Goal: Task Accomplishment & Management: Manage account settings

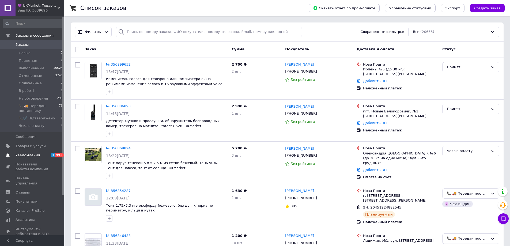
click at [22, 153] on span "Уведомления" at bounding box center [28, 155] width 24 height 5
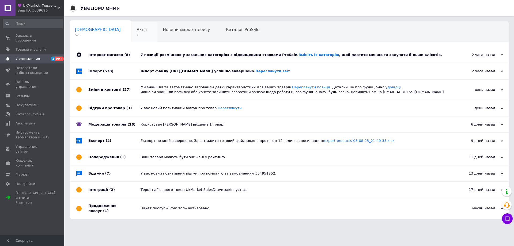
click at [131, 38] on div "Акції 1" at bounding box center [144, 32] width 26 height 20
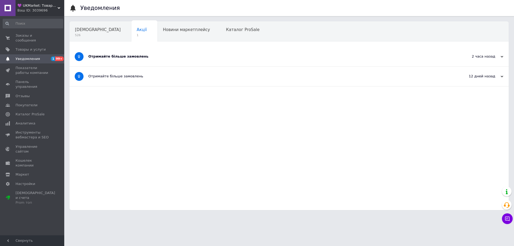
click at [154, 54] on div "Отримайте більше замовлень" at bounding box center [268, 57] width 361 height 20
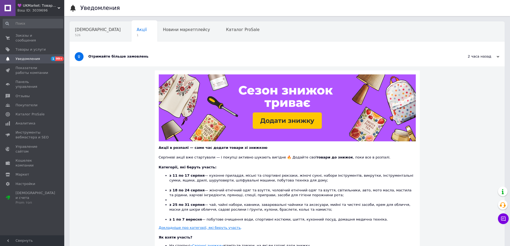
click at [154, 54] on div "Отримайте більше замовлень" at bounding box center [266, 57] width 357 height 20
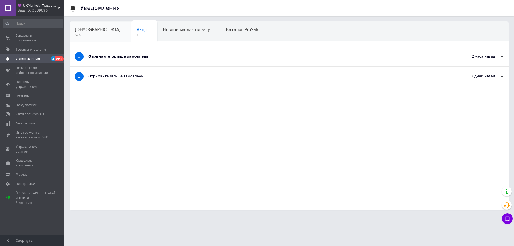
click at [95, 37] on span "526" at bounding box center [98, 35] width 46 height 4
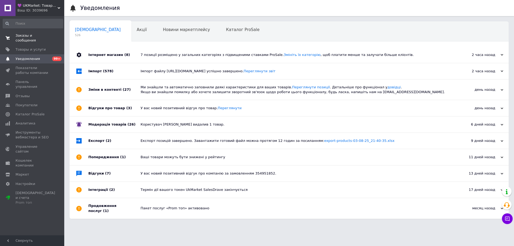
click at [20, 36] on span "Заказы и сообщения" at bounding box center [33, 38] width 34 height 10
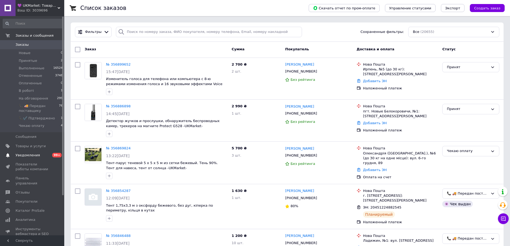
click at [19, 154] on span "Уведомления" at bounding box center [28, 155] width 24 height 5
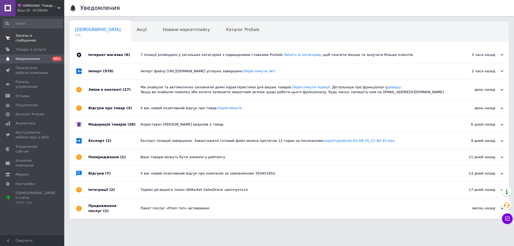
click at [20, 37] on span "Заказы и сообщения" at bounding box center [33, 38] width 34 height 10
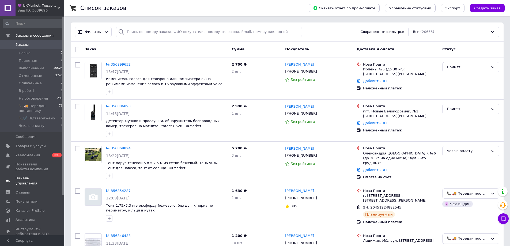
click at [19, 176] on span "Панель управления" at bounding box center [33, 181] width 34 height 10
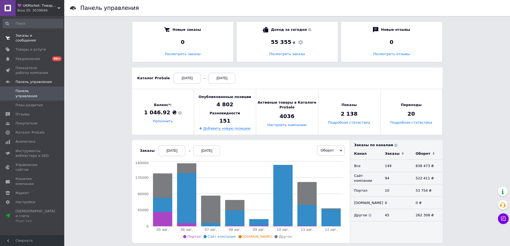
click at [20, 39] on link "Заказы и сообщения 0 0" at bounding box center [33, 38] width 66 height 14
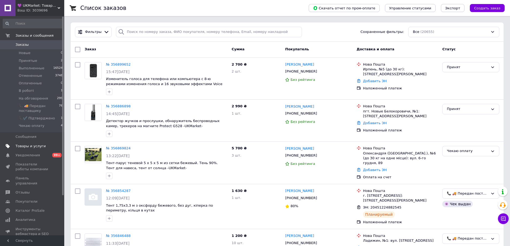
click at [22, 145] on span "Товары и услуги" at bounding box center [31, 146] width 30 height 5
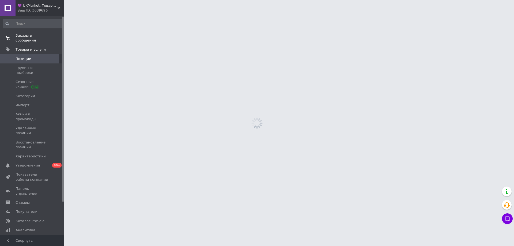
click at [20, 38] on span "Заказы и сообщения" at bounding box center [33, 38] width 34 height 10
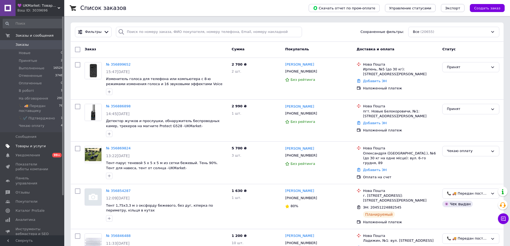
click at [22, 143] on link "Товары и услуги" at bounding box center [33, 146] width 66 height 9
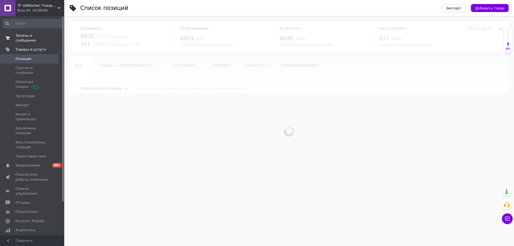
click at [19, 37] on span "Заказы и сообщения" at bounding box center [33, 38] width 34 height 10
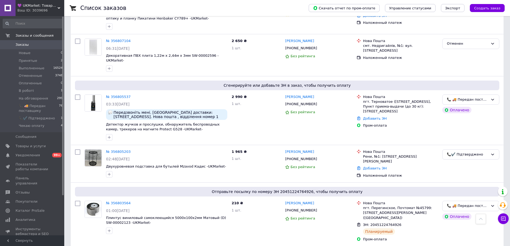
scroll to position [321, 0]
click at [40, 118] on span "📞✔️ Підтверджено" at bounding box center [37, 118] width 36 height 5
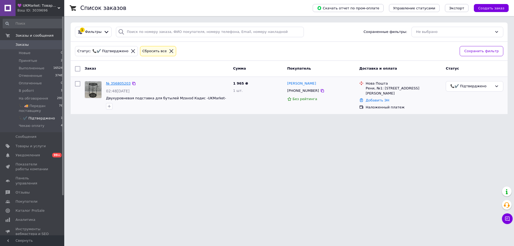
click at [115, 83] on link "№ 356805203" at bounding box center [118, 83] width 25 height 4
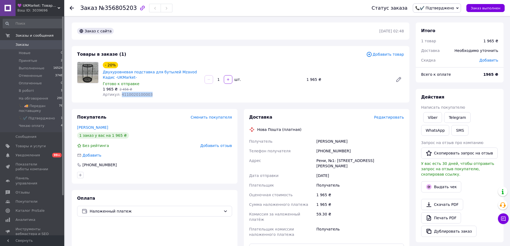
drag, startPoint x: 150, startPoint y: 95, endPoint x: 119, endPoint y: 95, distance: 30.5
click at [119, 95] on div "Артикул: 4110020100003" at bounding box center [151, 94] width 97 height 5
copy span "4110020100003"
click at [280, 84] on div "1   шт." at bounding box center [253, 79] width 102 height 11
click at [385, 116] on span "Редактировать" at bounding box center [389, 117] width 30 height 4
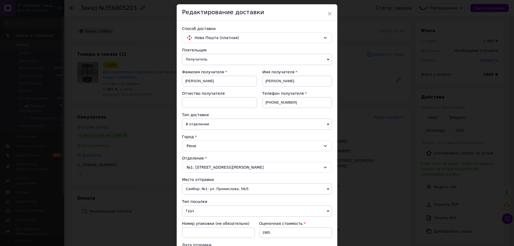
scroll to position [27, 0]
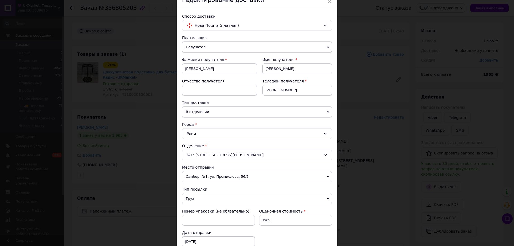
click at [256, 178] on span "Самбор: №1: ул. Промислова, 56/5" at bounding box center [257, 176] width 150 height 11
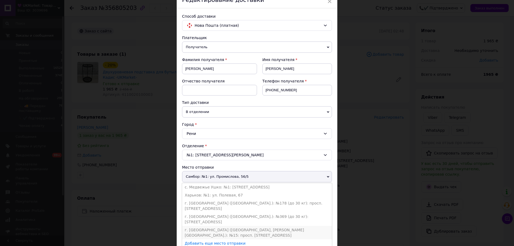
click at [200, 226] on li "г. Каменское (Днепропетровская обл., Каменский р-н.): №15: просп. Гимназический…" at bounding box center [257, 232] width 150 height 13
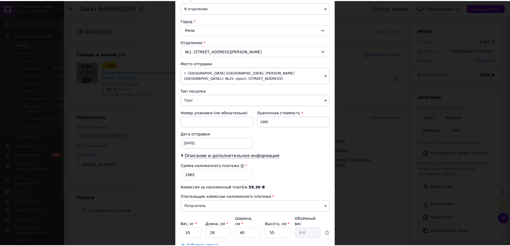
scroll to position [161, 0]
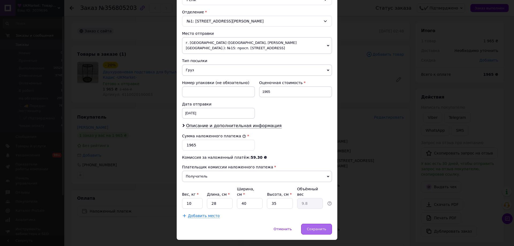
click at [311, 224] on div "Сохранить" at bounding box center [316, 229] width 31 height 11
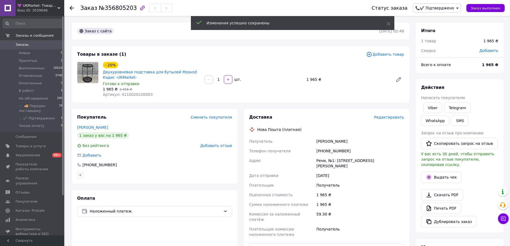
click at [347, 79] on div "1 965 ₴" at bounding box center [347, 79] width 87 height 7
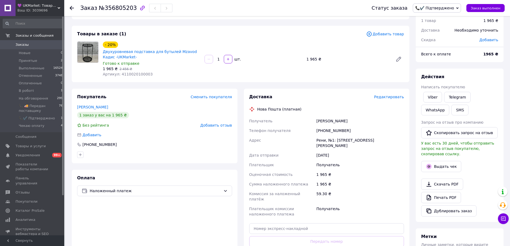
scroll to position [54, 0]
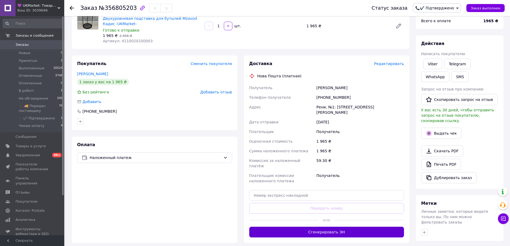
click at [281, 227] on button "Сгенерировать ЭН" at bounding box center [326, 232] width 155 height 11
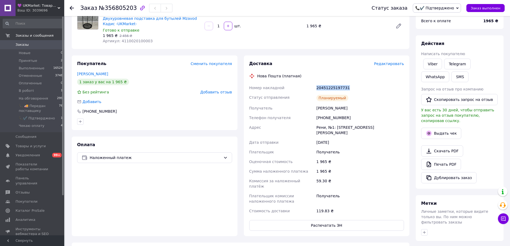
drag, startPoint x: 352, startPoint y: 89, endPoint x: 317, endPoint y: 90, distance: 35.1
click at [317, 90] on div "20451225197731" at bounding box center [360, 88] width 90 height 10
copy div "20451225197731"
click at [438, 9] on span "📞✔️ Підтверджено" at bounding box center [434, 8] width 39 height 4
click at [430, 49] on li "В роботі" at bounding box center [440, 51] width 55 height 8
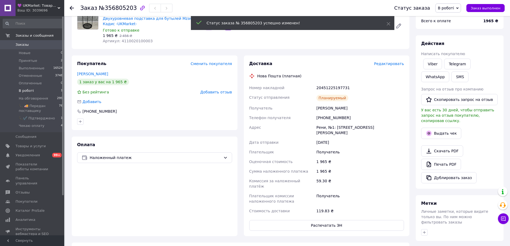
click at [50, 90] on li "В роботі 1" at bounding box center [33, 90] width 66 height 7
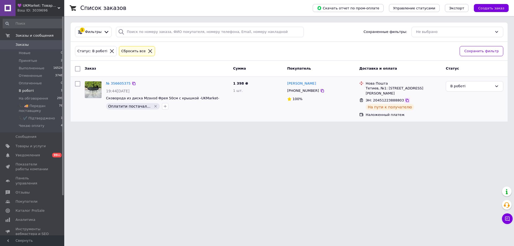
click at [405, 98] on icon at bounding box center [407, 100] width 4 height 4
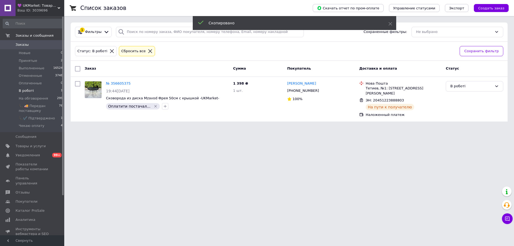
click at [298, 5] on div "Список заказов" at bounding box center [191, 8] width 222 height 16
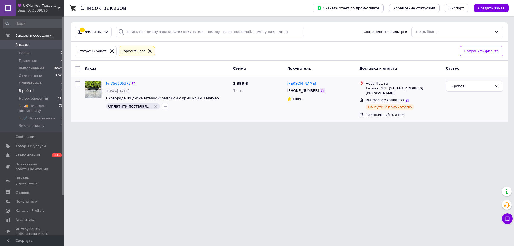
click at [321, 91] on icon at bounding box center [322, 90] width 3 height 3
drag, startPoint x: 319, startPoint y: 85, endPoint x: 306, endPoint y: 84, distance: 13.2
click at [306, 84] on div "Олександр Кравчук" at bounding box center [321, 84] width 69 height 6
copy link "Кравчук"
click at [210, 86] on div "№ 356605375" at bounding box center [167, 84] width 124 height 6
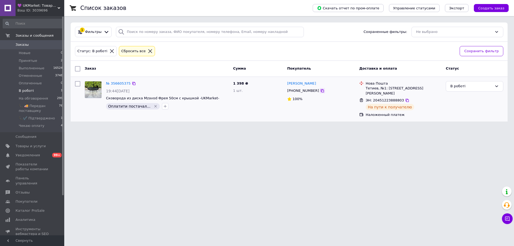
click at [320, 90] on icon at bounding box center [322, 91] width 4 height 4
click at [244, 3] on div "Список заказов" at bounding box center [191, 8] width 222 height 16
click at [241, 5] on div "Список заказов" at bounding box center [191, 8] width 222 height 16
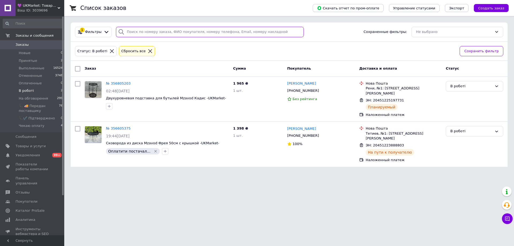
click at [274, 31] on input "search" at bounding box center [210, 32] width 188 height 10
paste input "[PERSON_NAME]"
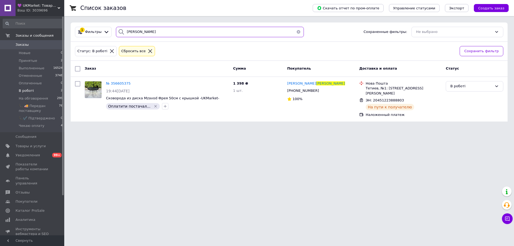
type input "[PERSON_NAME]"
click at [109, 50] on icon at bounding box center [111, 51] width 5 height 5
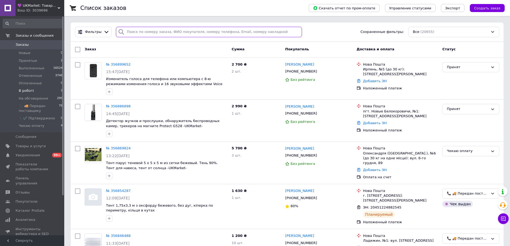
click at [279, 32] on input "search" at bounding box center [209, 32] width 186 height 10
paste input "Кравчук"
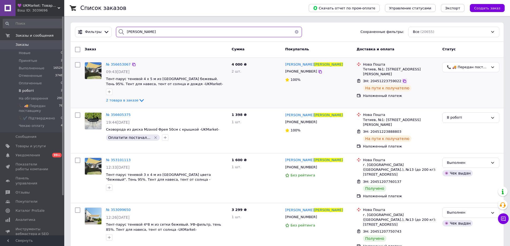
type input "Кравчук"
click at [403, 79] on icon at bounding box center [404, 80] width 3 height 3
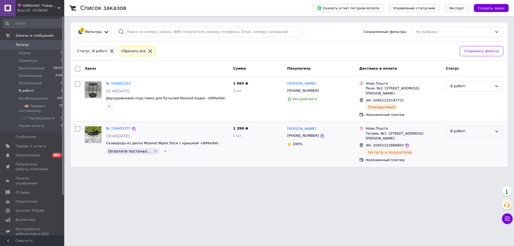
click at [451, 128] on div "В роботі" at bounding box center [471, 131] width 42 height 6
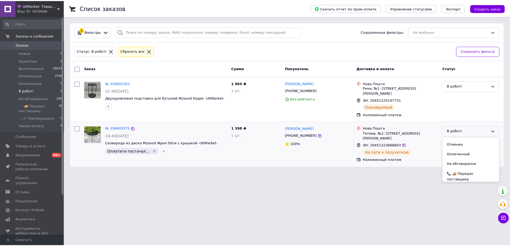
scroll to position [27, 0]
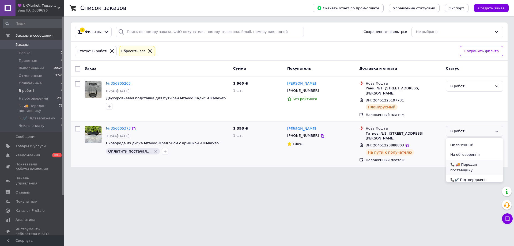
click at [466, 160] on li "📞 🚚 Передан поставщику" at bounding box center [474, 167] width 57 height 15
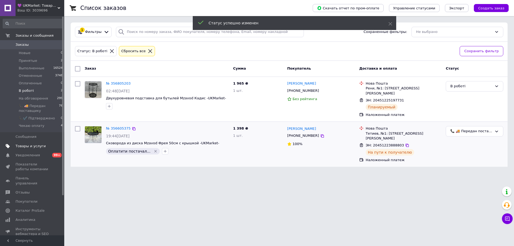
click at [23, 145] on span "Товары и услуги" at bounding box center [31, 146] width 30 height 5
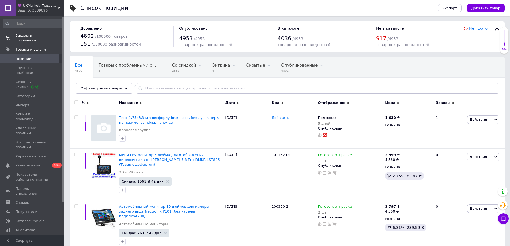
click at [20, 37] on span "Заказы и сообщения" at bounding box center [33, 38] width 34 height 10
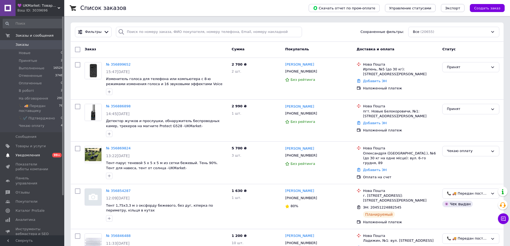
click at [22, 152] on link "Уведомления 0 99+" at bounding box center [33, 155] width 66 height 9
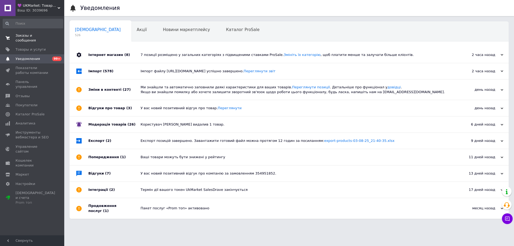
click at [20, 37] on span "Заказы и сообщения" at bounding box center [33, 38] width 34 height 10
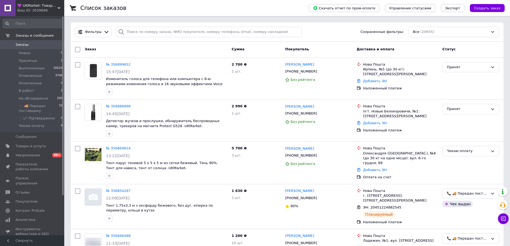
click at [182, 47] on div "Заказ" at bounding box center [155, 50] width 147 height 10
click at [21, 153] on span "Уведомления" at bounding box center [28, 155] width 24 height 5
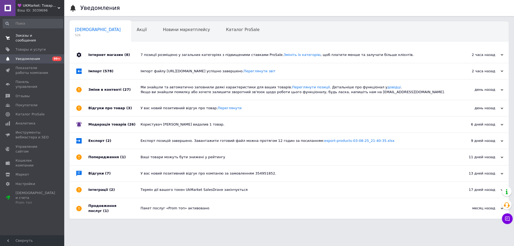
click at [21, 36] on span "Заказы и сообщения" at bounding box center [33, 38] width 34 height 10
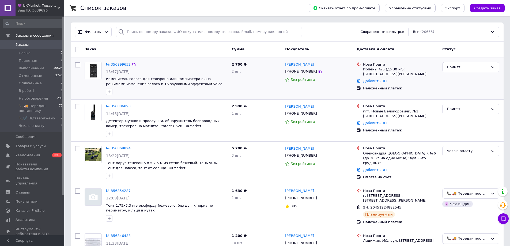
click at [264, 68] on div "2 700 ₴ 2 шт." at bounding box center [256, 78] width 54 height 37
click at [28, 7] on span "💜 UKMarket: Товары для дома и сада: тенты, шторы, мягкие окна, мебель. Товары д…" at bounding box center [37, 5] width 40 height 5
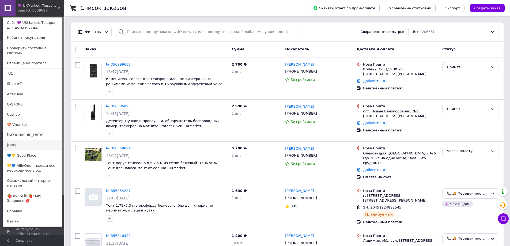
click at [29, 140] on link "|PNB|" at bounding box center [32, 145] width 59 height 10
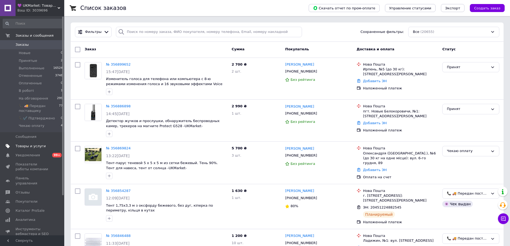
click at [20, 146] on span "Товары и услуги" at bounding box center [31, 146] width 30 height 5
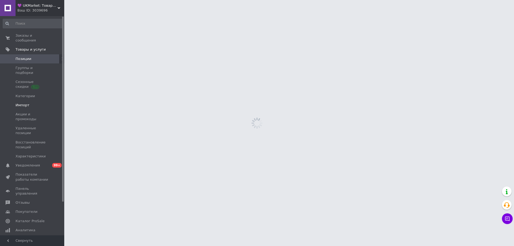
click at [36, 103] on span "Импорт" at bounding box center [33, 105] width 34 height 5
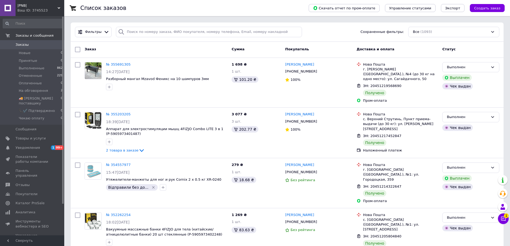
click at [22, 3] on span "|PNB|" at bounding box center [37, 5] width 40 height 5
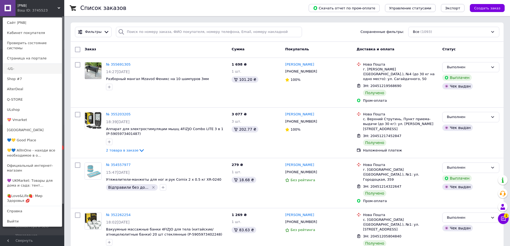
click at [26, 64] on link "-U1-" at bounding box center [32, 69] width 59 height 10
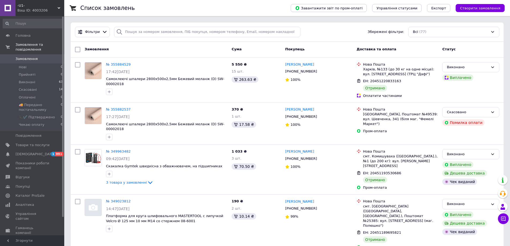
click at [20, 5] on span "-U1-" at bounding box center [37, 5] width 40 height 5
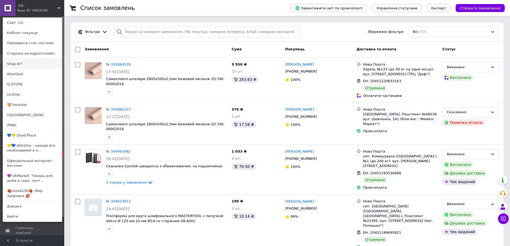
click at [31, 65] on link "Shop #7" at bounding box center [32, 64] width 59 height 10
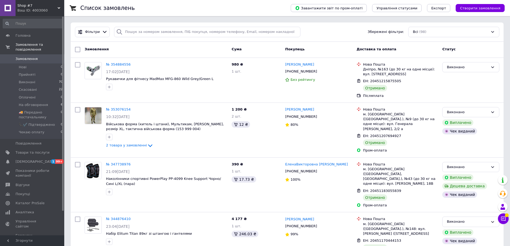
click at [24, 2] on div "Shop #7 Ваш ID: 4003060" at bounding box center [40, 8] width 49 height 16
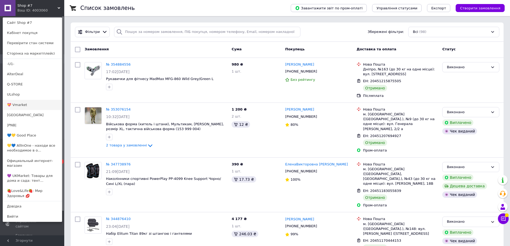
click at [34, 101] on link "💝 Vmarket" at bounding box center [32, 105] width 59 height 10
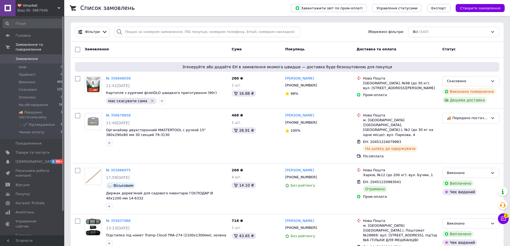
click at [26, 2] on div "💝 Vmarket Ваш ID: 3967506" at bounding box center [40, 8] width 49 height 16
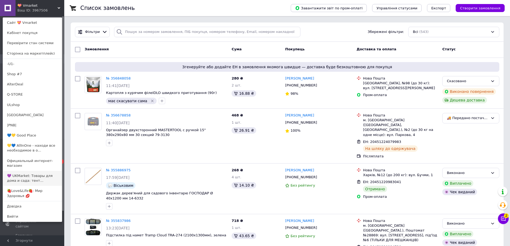
click at [23, 171] on link "💜 UKMarket: Товары для дома и сада: тент..." at bounding box center [32, 178] width 59 height 15
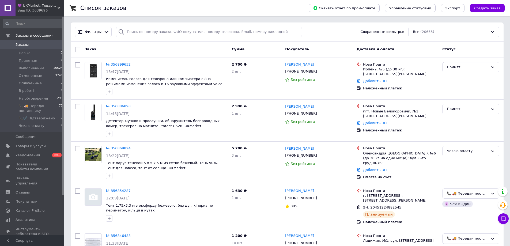
click at [146, 47] on div "Заказ" at bounding box center [155, 50] width 147 height 10
click at [144, 46] on div "Заказ" at bounding box center [155, 50] width 147 height 10
click at [145, 47] on div "Заказ" at bounding box center [155, 50] width 147 height 10
click at [146, 47] on div "Заказ" at bounding box center [155, 50] width 147 height 10
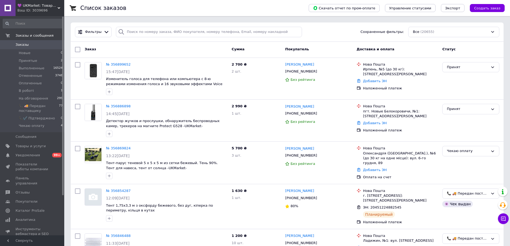
click at [146, 47] on div "Заказ" at bounding box center [155, 50] width 147 height 10
click at [145, 46] on div "Заказ" at bounding box center [155, 50] width 147 height 10
click at [145, 48] on div "Заказ" at bounding box center [155, 50] width 147 height 10
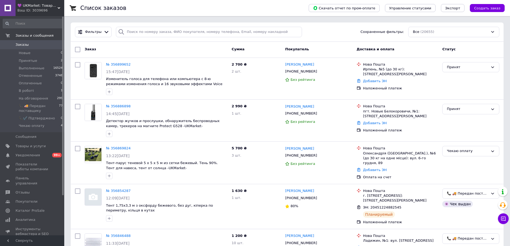
click at [146, 47] on div "Заказ" at bounding box center [155, 50] width 147 height 10
click at [144, 46] on div "Заказ" at bounding box center [155, 50] width 147 height 10
click at [257, 82] on div "2 700 ₴ 2 шт." at bounding box center [256, 78] width 54 height 37
click at [256, 81] on div "2 700 ₴ 2 шт." at bounding box center [256, 78] width 54 height 37
click at [254, 80] on div "2 700 ₴ 2 шт." at bounding box center [256, 78] width 54 height 37
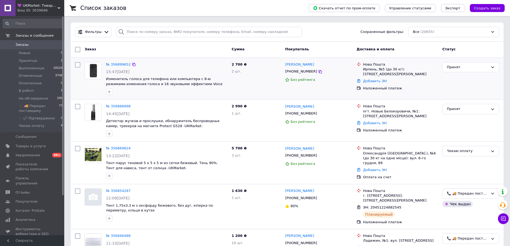
click at [254, 80] on div "2 700 ₴ 2 шт." at bounding box center [256, 78] width 54 height 37
click at [253, 79] on div "2 700 ₴ 2 шт." at bounding box center [256, 78] width 54 height 37
click at [253, 78] on div "2 700 ₴ 2 шт." at bounding box center [256, 78] width 54 height 37
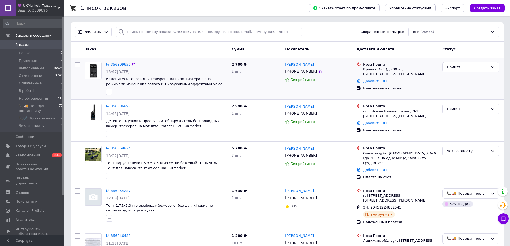
click at [254, 78] on div "2 700 ₴ 2 шт." at bounding box center [256, 78] width 54 height 37
click at [253, 79] on div "2 700 ₴ 2 шт." at bounding box center [256, 78] width 54 height 37
click at [254, 78] on div "2 700 ₴ 2 шт." at bounding box center [256, 78] width 54 height 37
click at [254, 77] on div "2 700 ₴ 2 шт." at bounding box center [256, 78] width 54 height 37
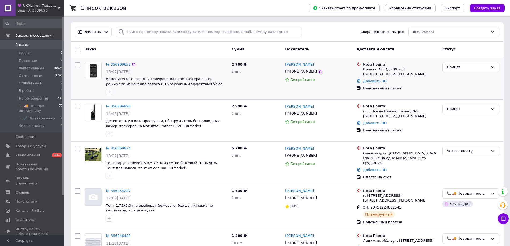
click at [251, 83] on div "2 700 ₴ 2 шт." at bounding box center [256, 78] width 54 height 37
click at [172, 69] on div "№ 356899652 15:47, 12.08.2025 Изменитель голоса для телефона или компьютера с 8…" at bounding box center [166, 78] width 125 height 37
click at [253, 80] on div "2 700 ₴ 2 шт." at bounding box center [256, 78] width 54 height 37
click at [176, 48] on div "Заказ" at bounding box center [155, 50] width 147 height 10
click at [254, 78] on div "2 700 ₴ 2 шт." at bounding box center [256, 78] width 54 height 37
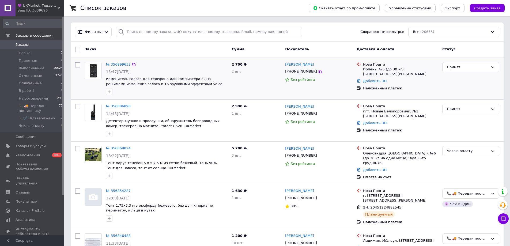
click at [255, 84] on div "2 700 ₴ 2 шт." at bounding box center [256, 78] width 54 height 37
click at [256, 84] on div "2 700 ₴ 2 шт." at bounding box center [256, 78] width 54 height 37
click at [260, 66] on div "2 700 ₴ 2 шт." at bounding box center [256, 78] width 54 height 37
click at [254, 67] on div "2 700 ₴ 2 шт." at bounding box center [256, 78] width 54 height 37
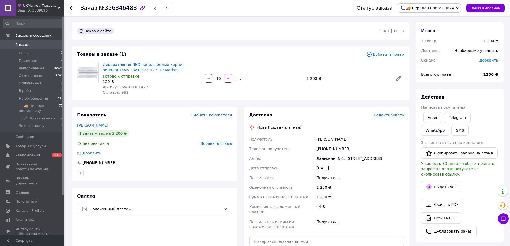
drag, startPoint x: 252, startPoint y: 61, endPoint x: 172, endPoint y: 40, distance: 82.8
click at [252, 61] on div "Декоративная ПВХ панель белый кирпич 960х480х4мм SW-00001427 -UKMarket- Готово …" at bounding box center [253, 78] width 305 height 35
click at [72, 7] on icon at bounding box center [72, 8] width 4 height 4
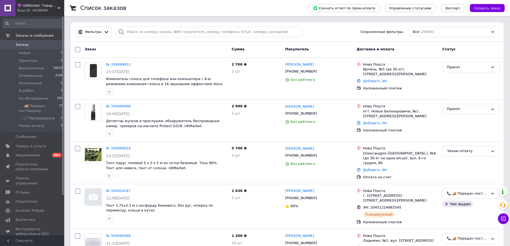
click at [28, 6] on span "💜 UKMarket: Товары для дома и сада: тенты, шторы, мягкие окна, мебель. Товары д…" at bounding box center [37, 5] width 40 height 5
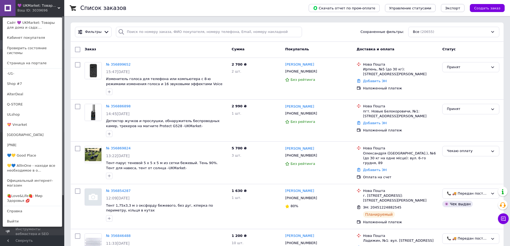
click at [27, 6] on span "💜 UKMarket: Товары для дома и сада: тенты, шторы, мягкие окна, мебель. Товары д…" at bounding box center [37, 5] width 40 height 5
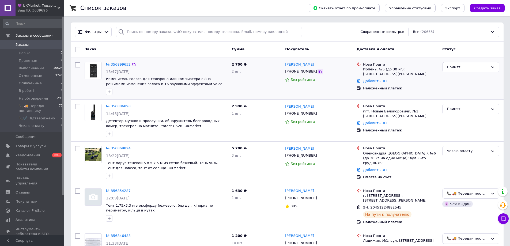
click at [318, 72] on icon at bounding box center [320, 72] width 4 height 4
click at [50, 60] on li "Принятые 2" at bounding box center [33, 60] width 66 height 7
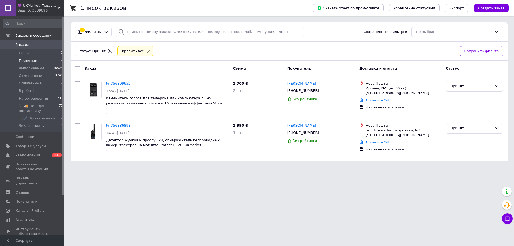
click at [179, 48] on div "Статус: Принят Сбросить все" at bounding box center [265, 51] width 382 height 13
click at [455, 88] on div "Принят" at bounding box center [471, 86] width 42 height 6
click at [464, 123] on li "📞✔️ Підтверджено" at bounding box center [474, 128] width 57 height 10
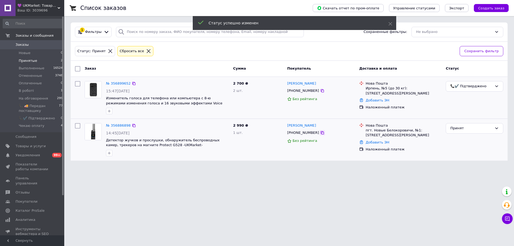
click at [321, 133] on icon at bounding box center [322, 132] width 3 height 3
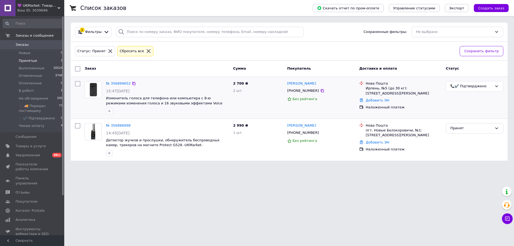
click at [143, 167] on html "💜 UKMarket: Товары для дома и сада: тенты, шторы, мягкие окна, мебель. Товары д…" at bounding box center [257, 83] width 514 height 167
click at [153, 167] on html "💜 UKMarket: Товары для дома и сада: тенты, шторы, мягкие окна, мебель. Товары д…" at bounding box center [257, 83] width 514 height 167
click at [146, 167] on html "💜 UKMarket: Товары для дома и сада: тенты, шторы, мягкие окна, мебель. Товары д…" at bounding box center [257, 83] width 514 height 167
click at [456, 130] on div "Принят" at bounding box center [471, 128] width 42 height 6
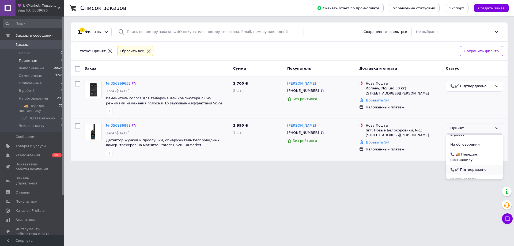
click at [465, 165] on li "📞✔️ Підтверджено" at bounding box center [474, 170] width 57 height 10
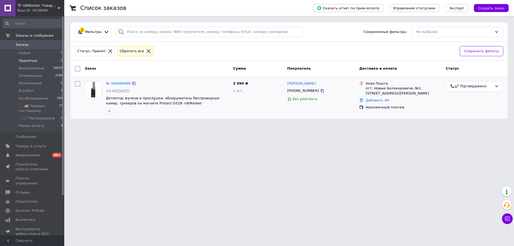
click at [51, 60] on li "Принятые 2" at bounding box center [33, 60] width 66 height 7
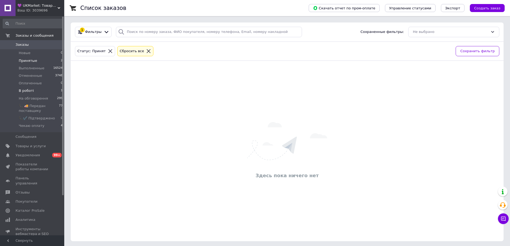
click at [46, 90] on li "В роботі 1" at bounding box center [33, 90] width 66 height 7
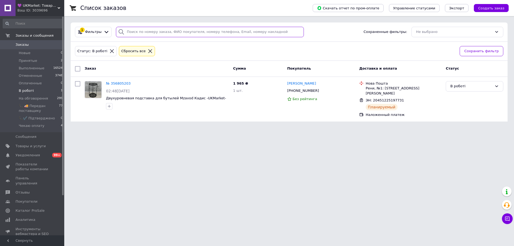
click at [273, 33] on input "search" at bounding box center [210, 32] width 188 height 10
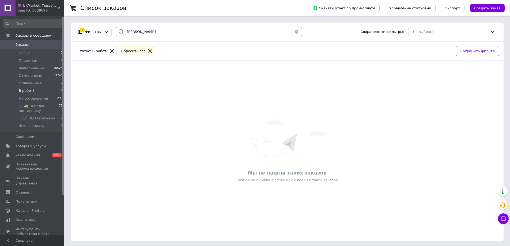
click at [272, 31] on input "[PERSON_NAME]" at bounding box center [209, 32] width 186 height 10
click at [272, 31] on input "Нікулічев" at bounding box center [209, 32] width 186 height 10
type input "Нікулічев"
click at [293, 31] on button "button" at bounding box center [296, 32] width 11 height 10
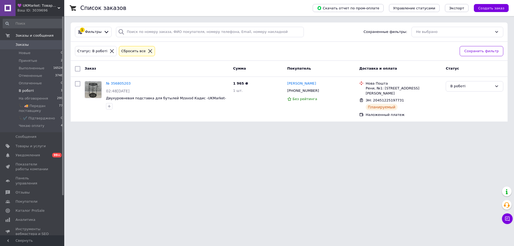
click at [201, 48] on div "Статус: В роботі Сбросить все" at bounding box center [265, 51] width 382 height 13
click at [457, 90] on div "В роботі" at bounding box center [475, 86] width 58 height 10
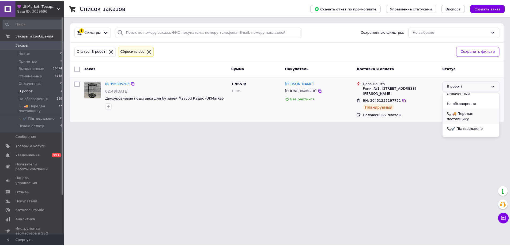
scroll to position [34, 0]
click at [463, 113] on li "📞 🚚 Передан поставщику" at bounding box center [474, 115] width 57 height 15
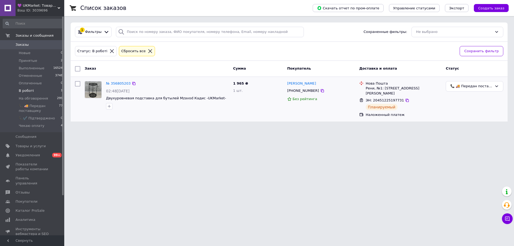
click at [189, 45] on div "Статус: В роботі Сбросить все" at bounding box center [265, 51] width 382 height 13
click at [49, 62] on li "Принятые 2" at bounding box center [33, 60] width 66 height 7
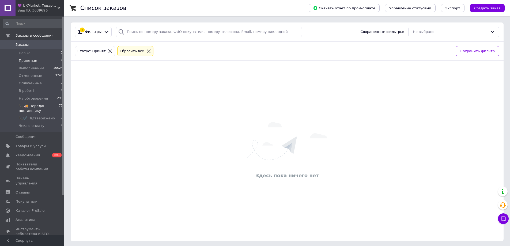
click at [49, 105] on span "📞 🚚 Передан поставщику" at bounding box center [39, 109] width 40 height 10
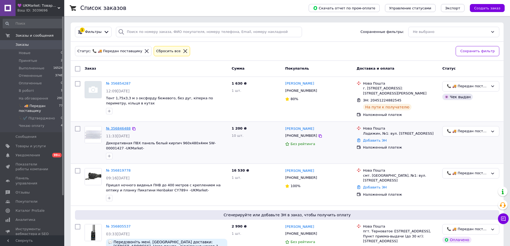
click at [119, 126] on link "№ 356846488" at bounding box center [118, 128] width 25 height 4
click at [114, 168] on link "№ 356819778" at bounding box center [118, 170] width 25 height 4
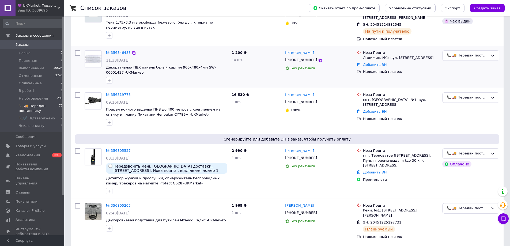
scroll to position [107, 0]
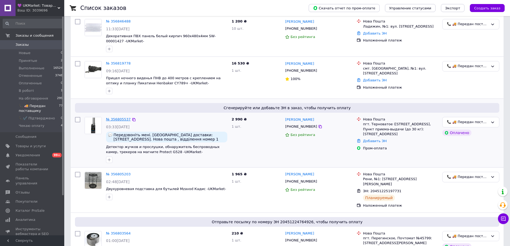
click at [119, 117] on link "№ 356805537" at bounding box center [118, 119] width 25 height 4
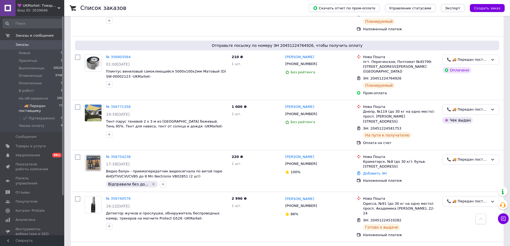
scroll to position [294, 0]
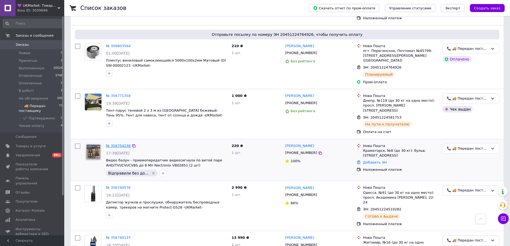
click at [120, 144] on link "№ 356754238" at bounding box center [118, 146] width 25 height 4
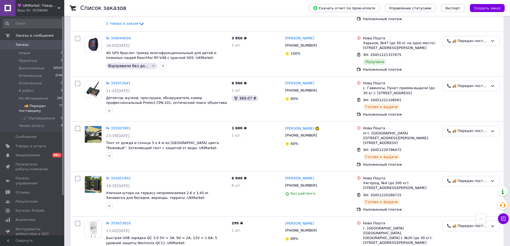
scroll to position [0, 0]
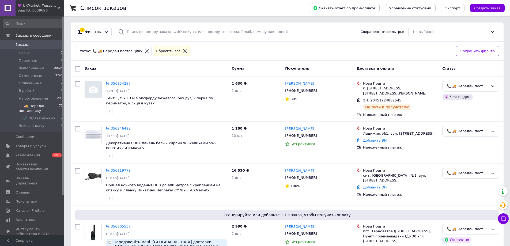
click at [262, 47] on div "Статус: 📞 🚚 Передан поставщику Сбросить все" at bounding box center [263, 51] width 378 height 13
click at [271, 96] on div "1 630 ₴ 1 шт." at bounding box center [256, 99] width 54 height 40
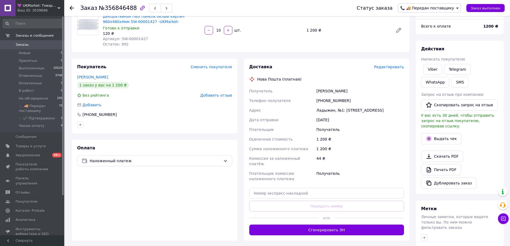
scroll to position [54, 0]
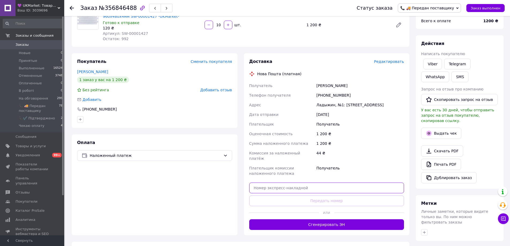
click at [259, 182] on input "text" at bounding box center [326, 187] width 155 height 11
paste input "20451224875552"
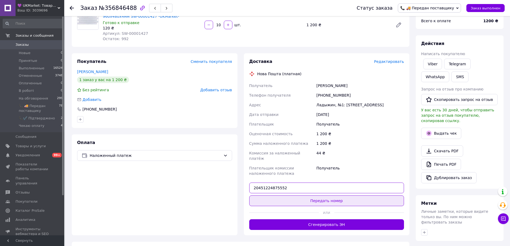
type input "20451224875552"
click at [263, 195] on button "Передать номер" at bounding box center [326, 200] width 155 height 11
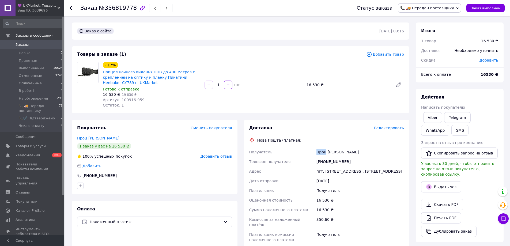
drag, startPoint x: 325, startPoint y: 152, endPoint x: 317, endPoint y: 152, distance: 8.3
click at [317, 152] on div "Проц [PERSON_NAME]" at bounding box center [360, 152] width 90 height 10
copy div "Проц"
click at [269, 94] on div "- 17% Прицел ночного виденья ПНВ до 400 метров c креплением на оптику и планку …" at bounding box center [253, 85] width 305 height 48
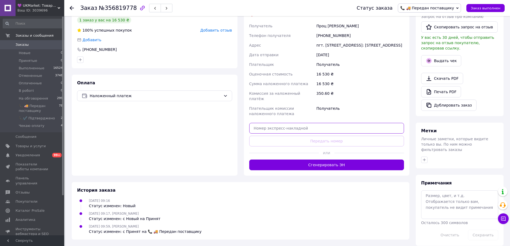
click at [261, 128] on input "text" at bounding box center [326, 128] width 155 height 11
paste input "20451224951150"
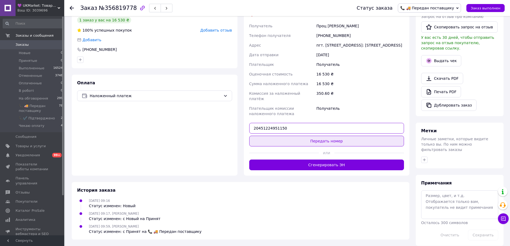
type input "20451224951150"
click at [264, 139] on button "Передать номер" at bounding box center [326, 141] width 155 height 11
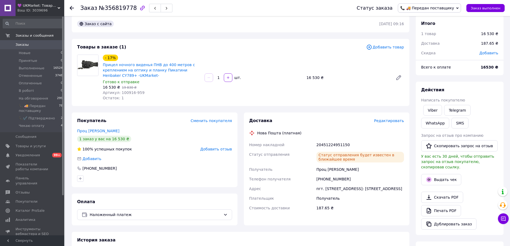
scroll to position [0, 0]
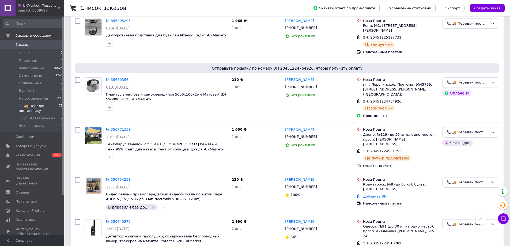
scroll to position [134, 0]
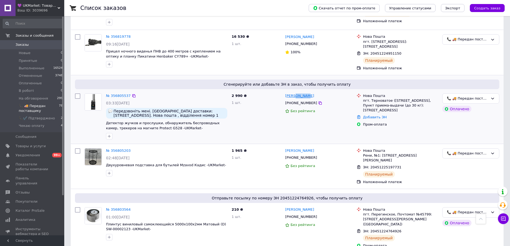
drag, startPoint x: 304, startPoint y: 93, endPoint x: 294, endPoint y: 93, distance: 10.4
click at [294, 93] on div "Анна Ільїна" at bounding box center [318, 96] width 68 height 6
copy link "Ільїна"
click at [265, 56] on div "16 530 ₴ 1 шт." at bounding box center [256, 52] width 54 height 40
click at [262, 56] on div "16 530 ₴ 1 шт." at bounding box center [256, 52] width 54 height 40
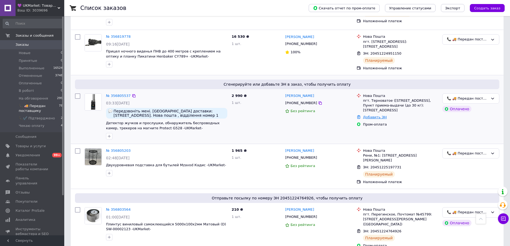
click at [368, 115] on link "Добавить ЭН" at bounding box center [375, 117] width 24 height 4
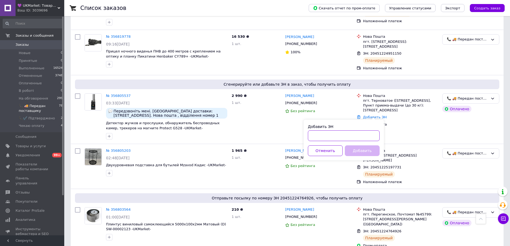
click at [329, 136] on input "Добавить ЭН" at bounding box center [344, 135] width 72 height 11
paste input "20451224980970"
type input "20451224980970"
click at [354, 148] on button "Добавить" at bounding box center [362, 150] width 35 height 11
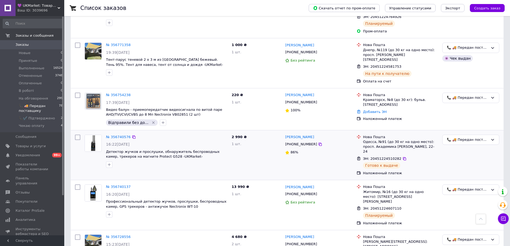
scroll to position [348, 0]
click at [119, 93] on link "№ 356754238" at bounding box center [118, 95] width 25 height 4
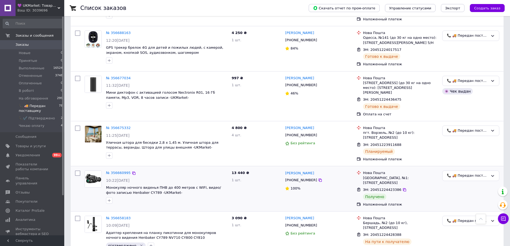
scroll to position [1311, 0]
click at [29, 9] on div "Ваш ID: 3039696" at bounding box center [40, 10] width 47 height 5
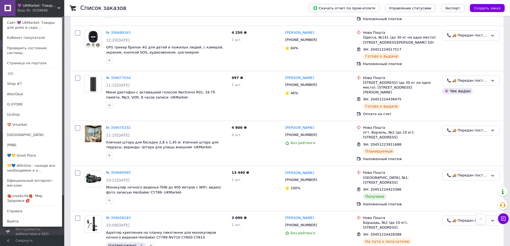
click at [20, 191] on link "🍓Love&Life🍓: Мир Здоровья 💋" at bounding box center [32, 198] width 59 height 15
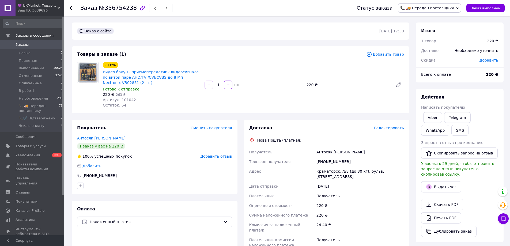
click at [266, 85] on div "1   шт." at bounding box center [253, 85] width 98 height 9
drag, startPoint x: 330, startPoint y: 151, endPoint x: 317, endPoint y: 151, distance: 13.1
click at [317, 151] on div "Антосяк [PERSON_NAME]" at bounding box center [360, 152] width 90 height 10
copy div "Антосяк"
click at [275, 68] on div "- 16% Видео балун - приемопередатчик видеосигнала по витой паре AHD/TVI/CVI/CVB…" at bounding box center [253, 85] width 305 height 48
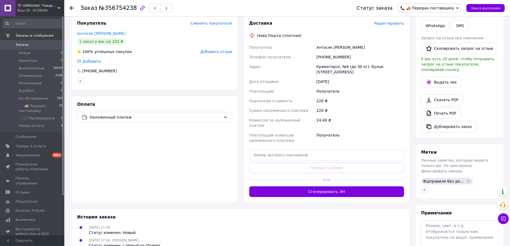
scroll to position [107, 0]
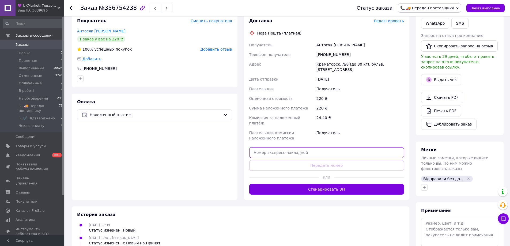
click at [260, 147] on input "text" at bounding box center [326, 152] width 155 height 11
paste input "20451224607293"
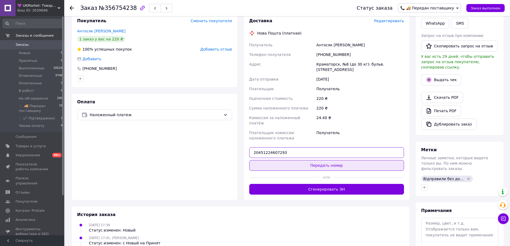
type input "20451224607293"
click at [265, 160] on button "Передать номер" at bounding box center [326, 165] width 155 height 11
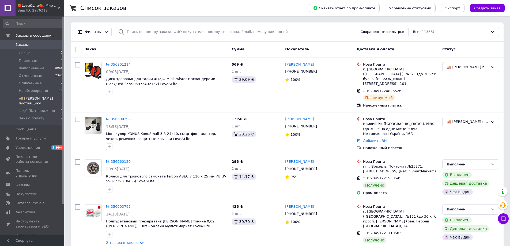
click at [32, 97] on span "🚚 [PERSON_NAME] поставщику" at bounding box center [40, 101] width 42 height 10
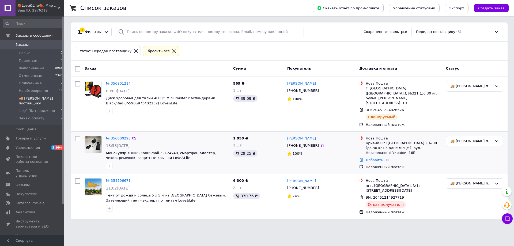
click at [112, 136] on link "№ 356600298" at bounding box center [118, 138] width 25 height 4
click at [26, 6] on span "🍓Love&Life🍓: Мир Здоровья 💋" at bounding box center [37, 5] width 40 height 5
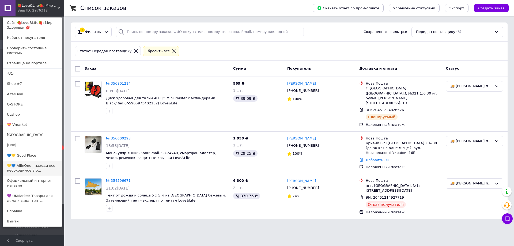
click at [23, 161] on link "💛💙 AllInOne - находи все необходимое в о..." at bounding box center [32, 168] width 59 height 15
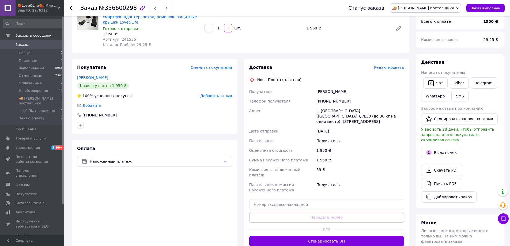
scroll to position [134, 0]
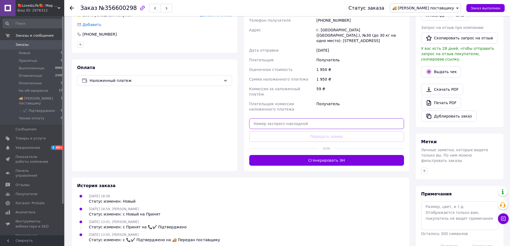
click at [260, 118] on input "text" at bounding box center [326, 123] width 155 height 11
paste input "20451224077460"
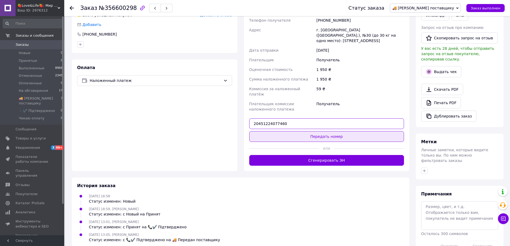
type input "20451224077460"
click at [261, 131] on button "Передать номер" at bounding box center [326, 136] width 155 height 11
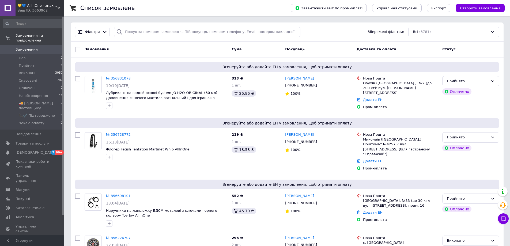
click at [23, 63] on span "Прийняті" at bounding box center [27, 65] width 17 height 5
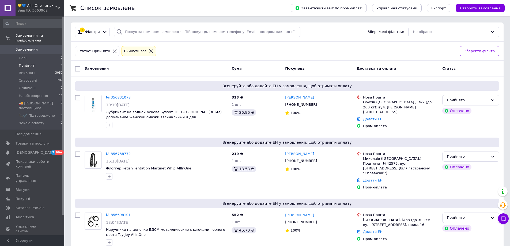
click at [47, 14] on div "💛💙 AllInOne - знаходь все необхідне в одному магазині! Ваш ID: 3663902" at bounding box center [40, 8] width 49 height 16
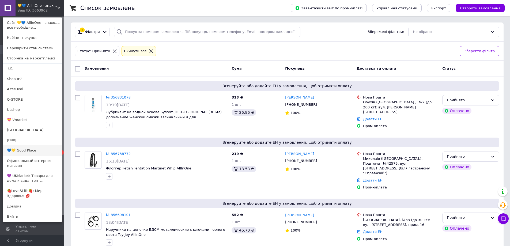
click at [45, 148] on link "💙💛 Good Place" at bounding box center [32, 150] width 59 height 10
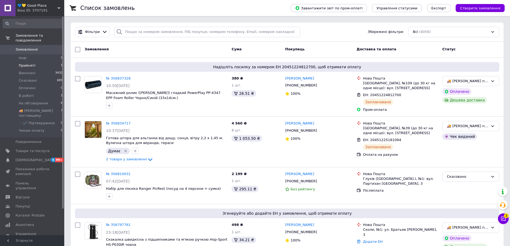
click at [22, 63] on span "Прийняті" at bounding box center [27, 65] width 17 height 5
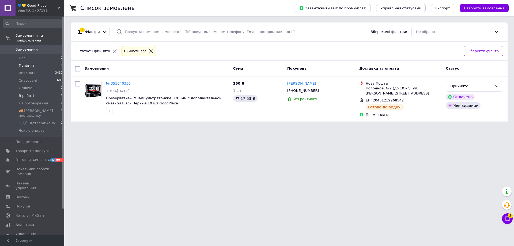
click at [47, 92] on li "В роботі 1" at bounding box center [33, 95] width 66 height 7
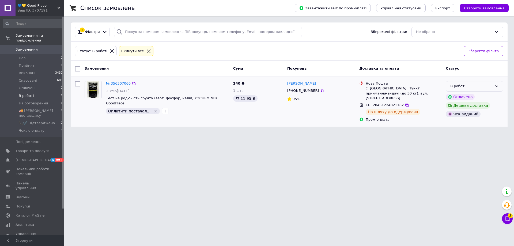
click at [449, 88] on div "В роботі" at bounding box center [475, 86] width 58 height 10
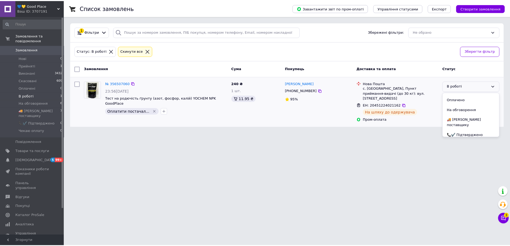
scroll to position [34, 0]
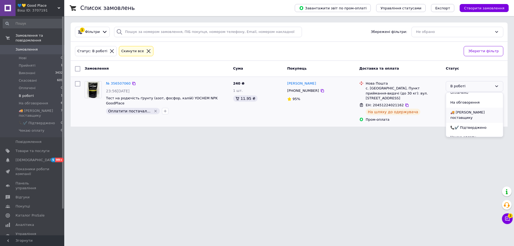
click at [461, 111] on li "🚚 [PERSON_NAME] поставщику" at bounding box center [474, 115] width 57 height 15
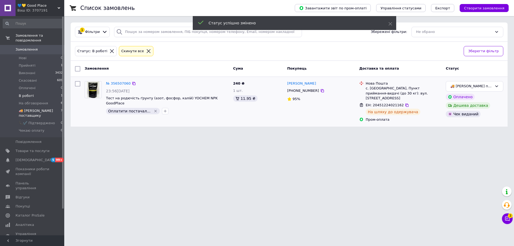
click at [49, 108] on span "🚚 [PERSON_NAME] поставщику" at bounding box center [40, 113] width 42 height 10
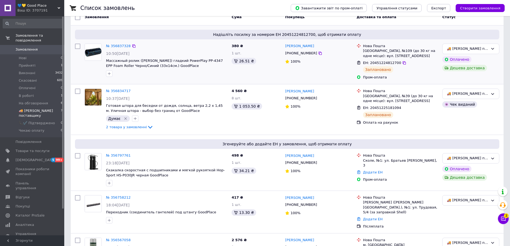
scroll to position [54, 0]
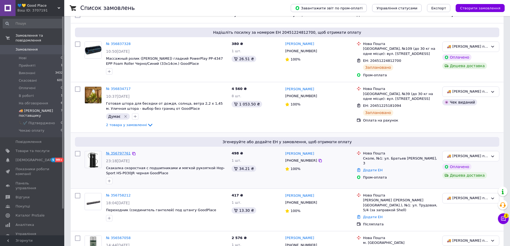
click at [120, 152] on link "№ 356797761" at bounding box center [118, 153] width 25 height 4
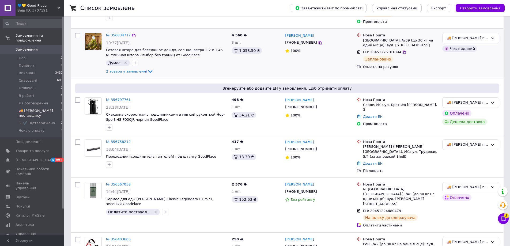
scroll to position [134, 0]
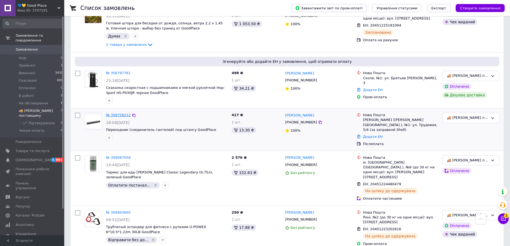
click at [119, 114] on link "№ 356758212" at bounding box center [118, 115] width 25 height 4
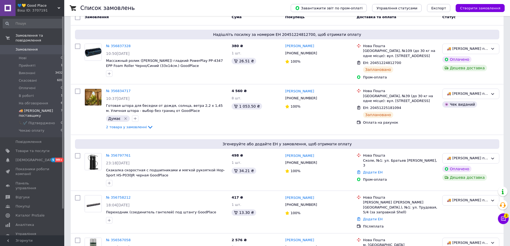
scroll to position [54, 0]
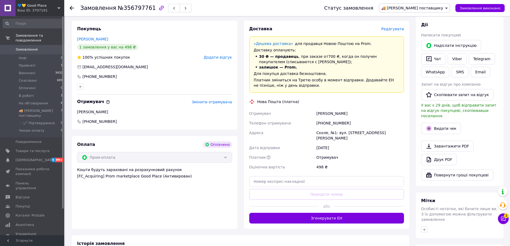
scroll to position [107, 0]
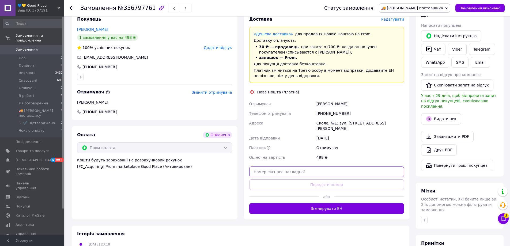
click at [260, 166] on input "text" at bounding box center [326, 171] width 155 height 11
paste input "20451224907136"
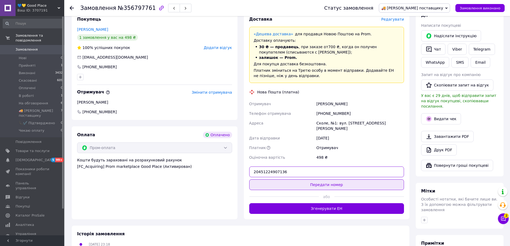
type input "20451224907136"
click at [264, 180] on button "Передати номер" at bounding box center [326, 184] width 155 height 11
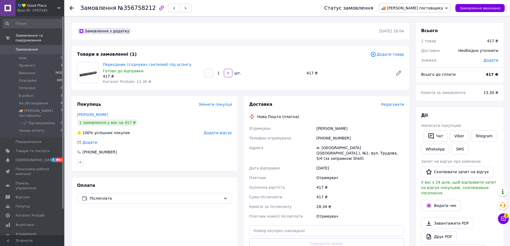
scroll to position [54, 0]
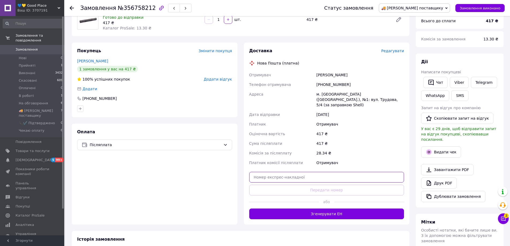
click at [260, 172] on input "text" at bounding box center [326, 177] width 155 height 11
paste input "20451224906663"
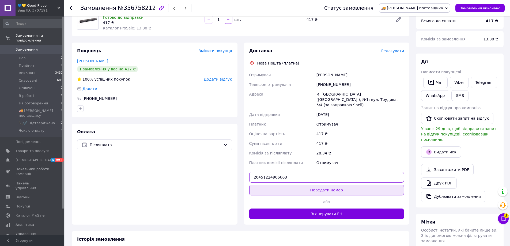
type input "20451224906663"
click at [261, 185] on button "Передати номер" at bounding box center [326, 190] width 155 height 11
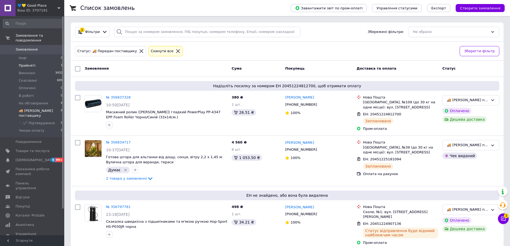
click at [45, 62] on li "Прийняті 1" at bounding box center [33, 65] width 66 height 7
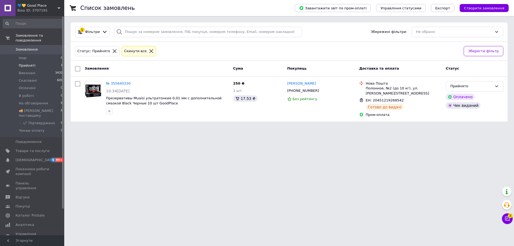
click at [49, 13] on div "💙💛 Good Place Ваш ID: 3707191" at bounding box center [40, 8] width 49 height 16
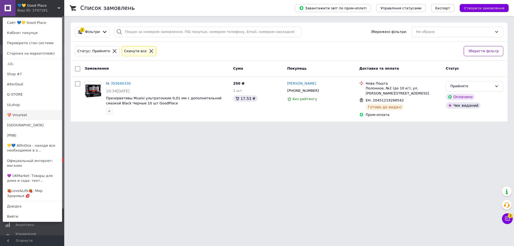
click at [39, 116] on link "💝 Vmarket" at bounding box center [32, 115] width 59 height 10
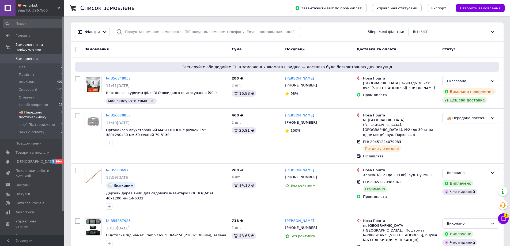
click at [48, 110] on span "🚚 Передано постачальнику" at bounding box center [40, 115] width 42 height 10
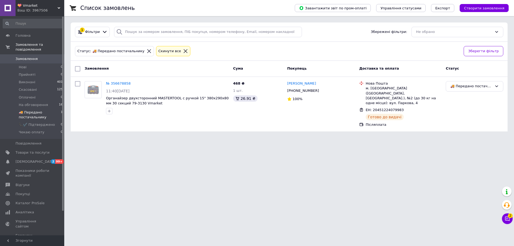
click at [51, 9] on div "Ваш ID: 3967506" at bounding box center [40, 10] width 47 height 5
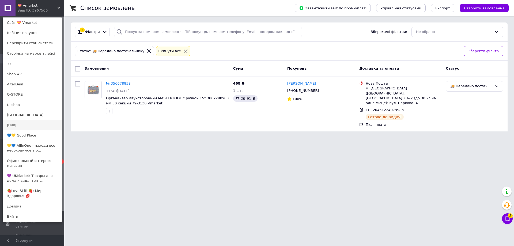
click at [34, 124] on link "|PNB|" at bounding box center [32, 125] width 59 height 10
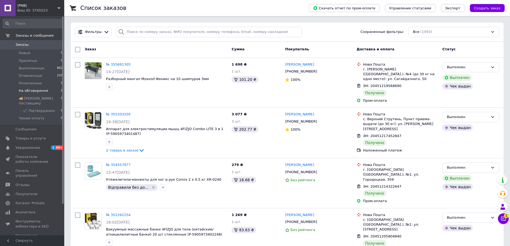
click at [49, 90] on li "На обговорення 2" at bounding box center [33, 90] width 66 height 7
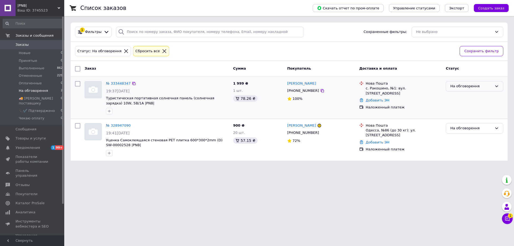
click at [453, 89] on div "На обговорення" at bounding box center [471, 86] width 42 height 6
click at [454, 105] on li "Выполнен" at bounding box center [474, 107] width 57 height 10
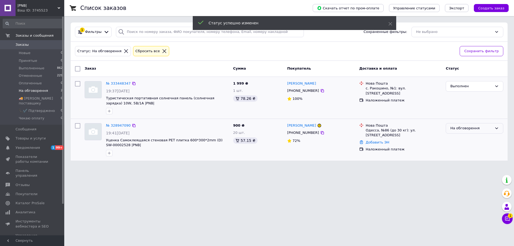
click at [454, 129] on div "На обговорення" at bounding box center [471, 128] width 42 height 6
click at [454, 148] on li "Выполнен" at bounding box center [474, 149] width 57 height 10
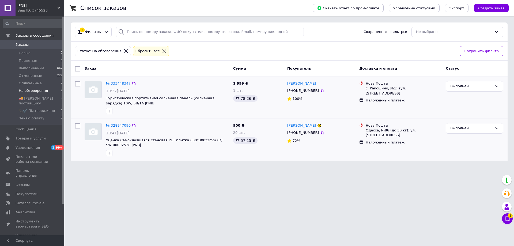
click at [51, 10] on div "Ваш ID: 3745523" at bounding box center [40, 10] width 47 height 5
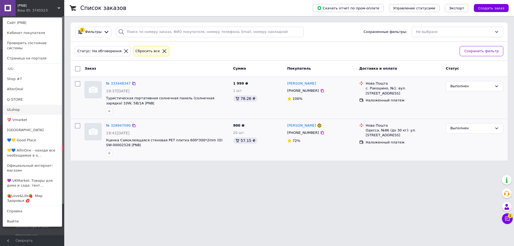
click at [38, 105] on link "ULshop" at bounding box center [32, 110] width 59 height 10
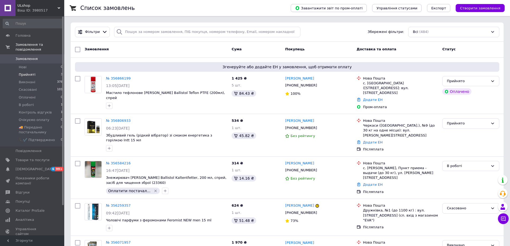
click at [22, 72] on span "Прийняті" at bounding box center [27, 74] width 17 height 5
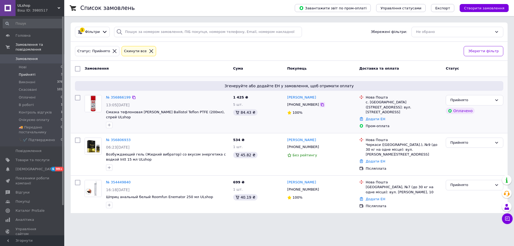
click at [320, 105] on icon at bounding box center [322, 104] width 4 height 4
click at [164, 51] on div "Статус: Прийнято Cкинути все" at bounding box center [267, 51] width 386 height 13
click at [457, 101] on div "Прийнято" at bounding box center [471, 100] width 42 height 6
click at [469, 147] on li "📞✔️ Підтверджено" at bounding box center [474, 151] width 57 height 10
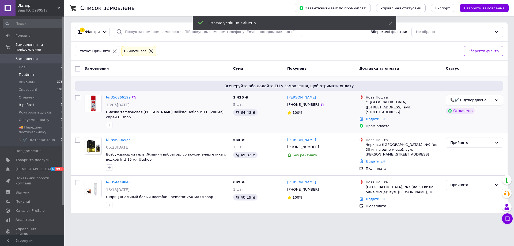
click at [47, 101] on li "В роботі 1" at bounding box center [33, 104] width 66 height 7
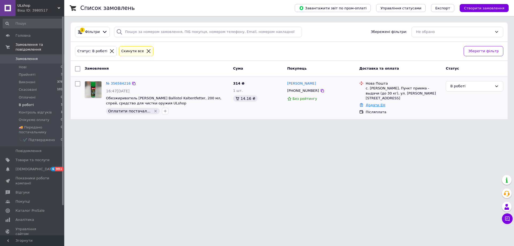
click at [370, 103] on link "Додати ЕН" at bounding box center [376, 105] width 20 height 4
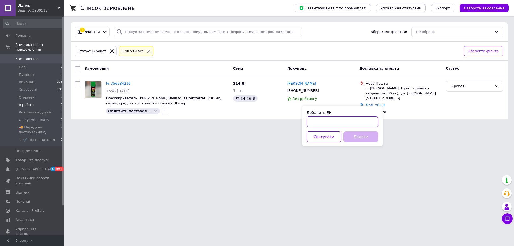
click at [333, 123] on input "Добавить ЕН" at bounding box center [342, 121] width 72 height 11
paste input "20451223939465"
type input "20451223939465"
click at [355, 135] on button "Додати" at bounding box center [360, 136] width 35 height 11
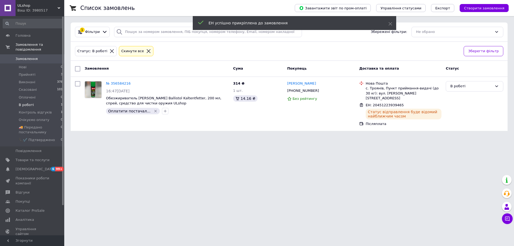
click at [199, 137] on html "ULshop Ваш ID: 3980517 Сайт ULshop Кабінет покупця Перевірити стан системи Стор…" at bounding box center [257, 68] width 514 height 137
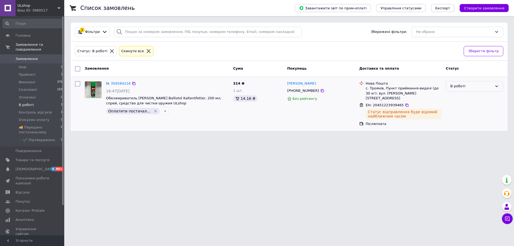
click at [449, 86] on div "В роботі" at bounding box center [475, 86] width 58 height 10
click at [463, 127] on li "🚚 Передано постачальнику" at bounding box center [474, 131] width 57 height 15
click at [47, 71] on li "Прийняті 3" at bounding box center [33, 74] width 66 height 7
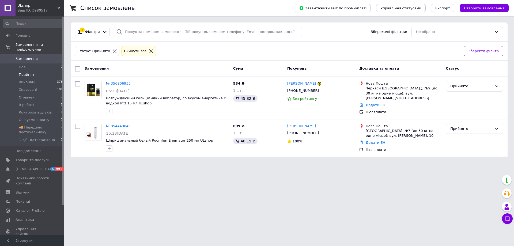
click at [51, 13] on div "Ваш ID: 3980517" at bounding box center [40, 10] width 47 height 5
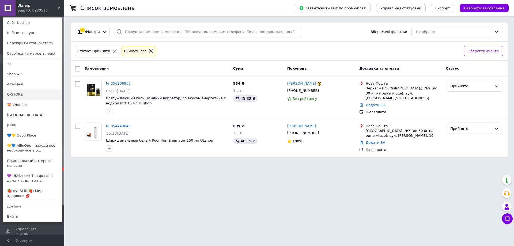
click at [45, 93] on link "Q-STORE" at bounding box center [32, 94] width 59 height 10
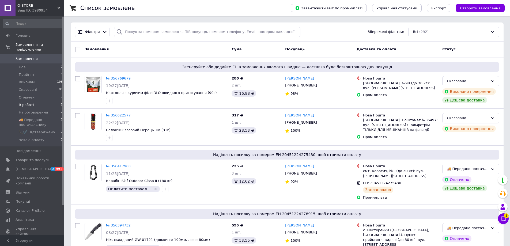
click at [48, 101] on li "В роботі 1" at bounding box center [33, 104] width 66 height 7
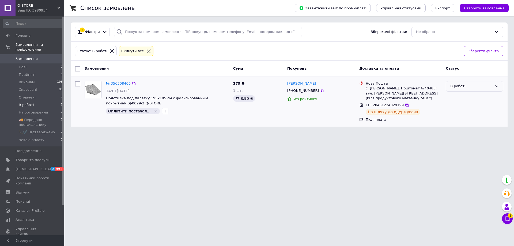
click at [449, 88] on div "В роботі" at bounding box center [475, 86] width 58 height 10
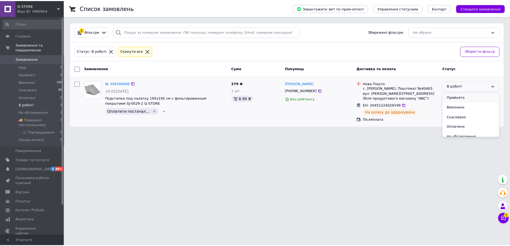
scroll to position [27, 0]
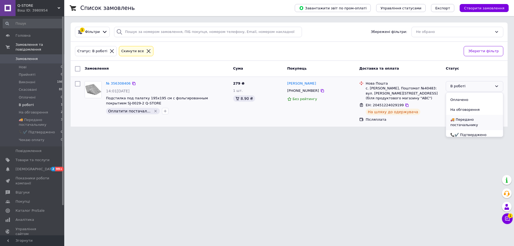
click at [459, 117] on li "🚚 Передано постачальнику" at bounding box center [474, 122] width 57 height 15
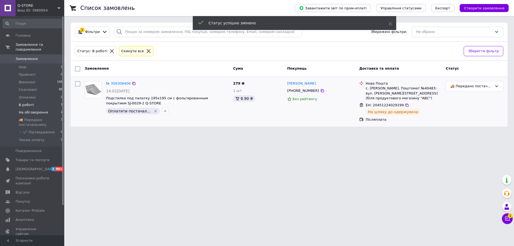
click at [49, 109] on li "На обговорення 2" at bounding box center [33, 112] width 66 height 7
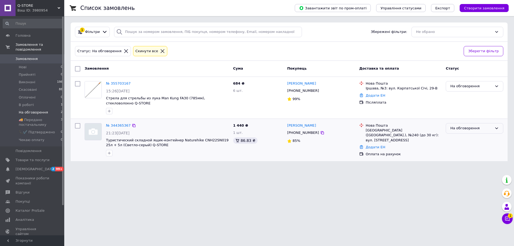
click at [453, 130] on div "На обговорення" at bounding box center [471, 128] width 42 height 6
click at [456, 147] on li "Виконано" at bounding box center [474, 149] width 57 height 10
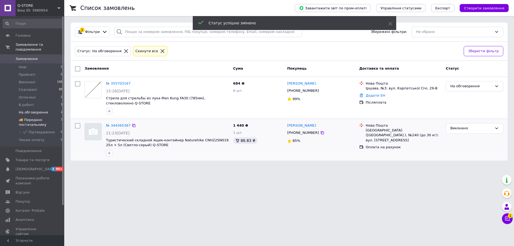
click at [51, 117] on span "🚚 Передано постачальнику" at bounding box center [40, 122] width 42 height 10
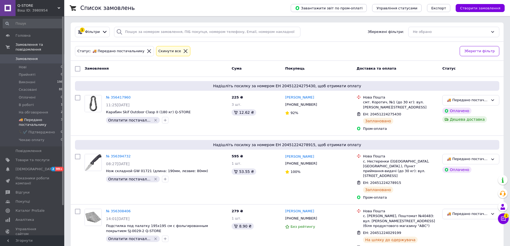
click at [51, 13] on div "Ваш ID: 3980954" at bounding box center [40, 10] width 47 height 5
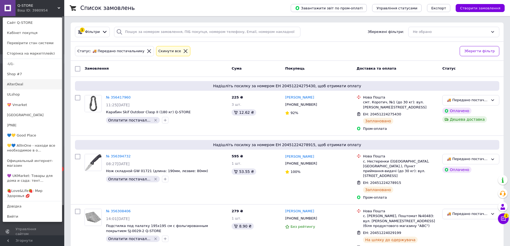
click at [43, 82] on link "AlterDeal" at bounding box center [32, 84] width 59 height 10
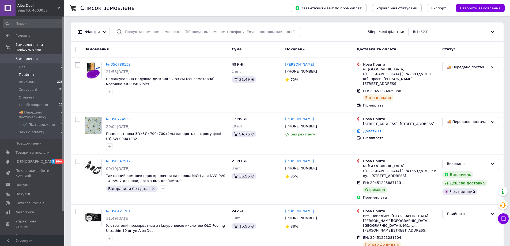
click at [22, 72] on span "Прийняті" at bounding box center [27, 74] width 17 height 5
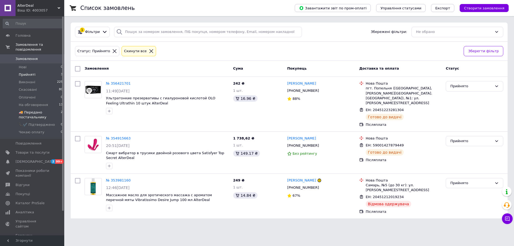
click at [31, 110] on span "🚚 Передано постачальнику" at bounding box center [40, 115] width 42 height 10
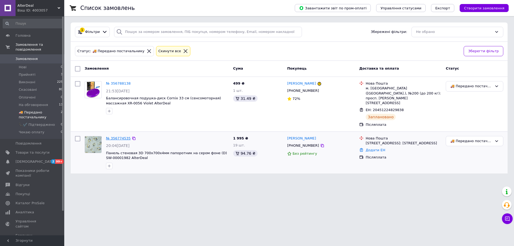
click at [115, 136] on link "№ 356774535" at bounding box center [118, 138] width 25 height 4
click at [31, 102] on span "На обговорення" at bounding box center [33, 104] width 29 height 5
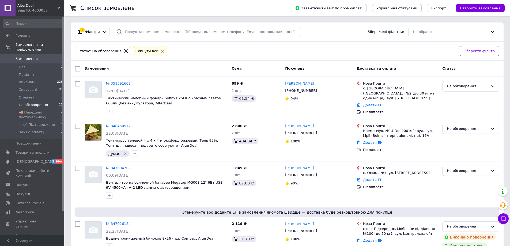
click at [51, 10] on div "Ваш ID: 4003057" at bounding box center [40, 10] width 47 height 5
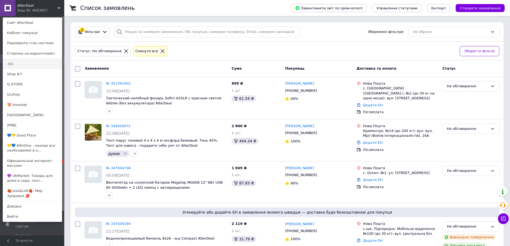
click at [31, 63] on link "-U1-" at bounding box center [32, 64] width 59 height 10
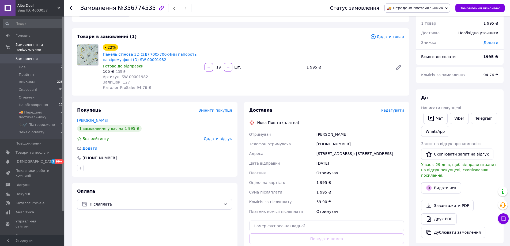
scroll to position [80, 0]
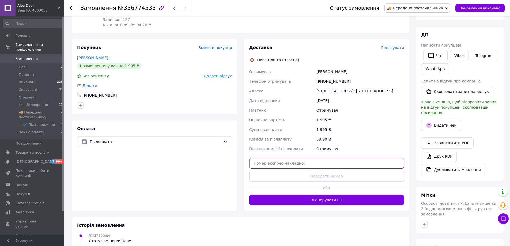
click at [260, 164] on input "text" at bounding box center [326, 163] width 155 height 11
paste input "20451224856896"
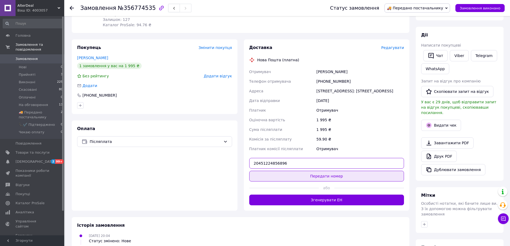
type input "20451224856896"
click at [262, 177] on button "Передати номер" at bounding box center [326, 176] width 155 height 11
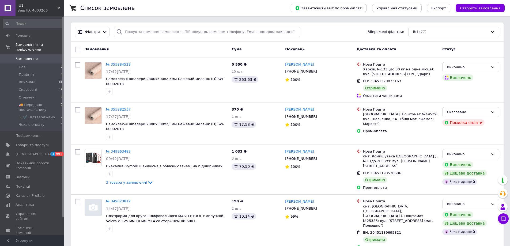
click at [52, 12] on div "Ваш ID: 4003206" at bounding box center [40, 10] width 47 height 5
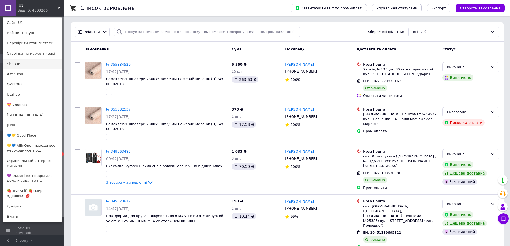
click at [36, 63] on link "Shop #7" at bounding box center [32, 64] width 59 height 10
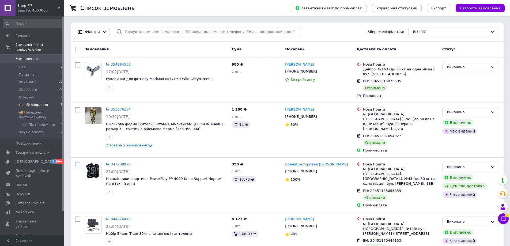
click at [52, 101] on li "На обговорення 6" at bounding box center [33, 104] width 66 height 7
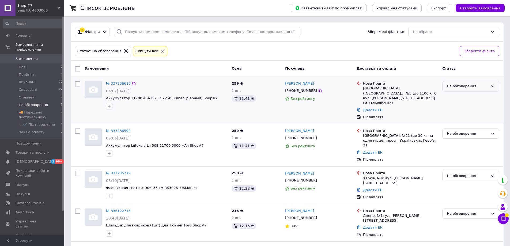
click at [450, 89] on div "На обговорення" at bounding box center [467, 86] width 41 height 6
click at [452, 105] on li "Виконано" at bounding box center [470, 107] width 56 height 10
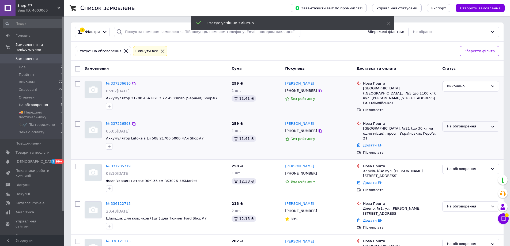
click at [449, 124] on div "На обговорення" at bounding box center [467, 127] width 41 height 6
click at [452, 143] on li "Виконано" at bounding box center [470, 147] width 56 height 10
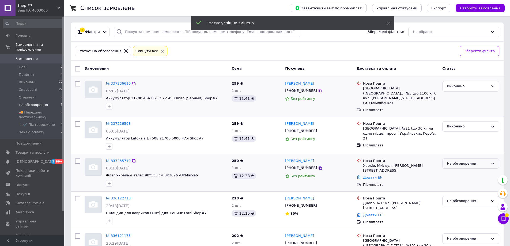
click at [450, 161] on div "На обговорення" at bounding box center [467, 164] width 41 height 6
click at [451, 180] on li "Виконано" at bounding box center [470, 185] width 56 height 10
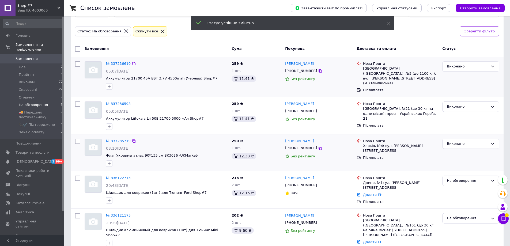
scroll to position [54, 0]
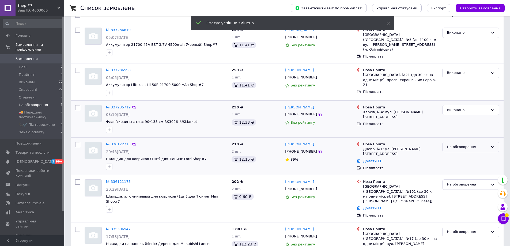
click at [450, 144] on div "На обговорення" at bounding box center [467, 147] width 41 height 6
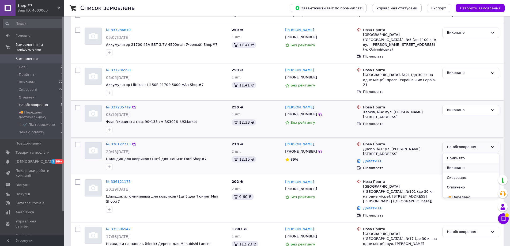
click at [451, 163] on li "Виконано" at bounding box center [470, 168] width 56 height 10
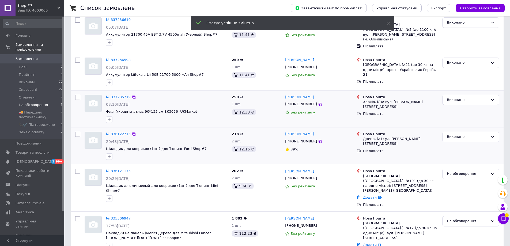
scroll to position [69, 0]
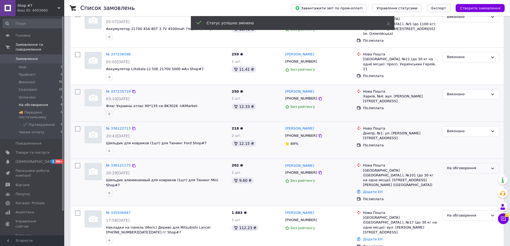
click at [449, 165] on div "На обговорення" at bounding box center [467, 168] width 41 height 6
click at [452, 184] on li "Виконано" at bounding box center [470, 189] width 56 height 10
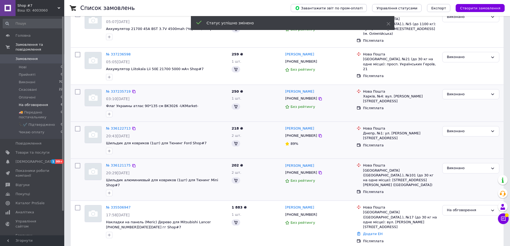
scroll to position [64, 0]
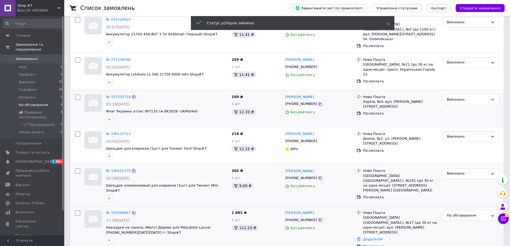
click at [450, 213] on div "На обговорення" at bounding box center [467, 216] width 41 height 6
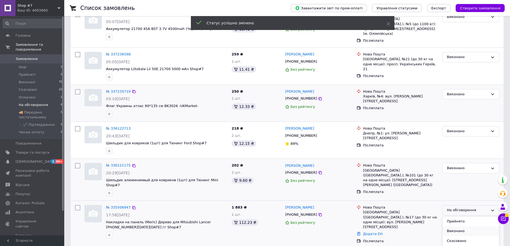
click at [452, 226] on li "Виконано" at bounding box center [470, 231] width 56 height 10
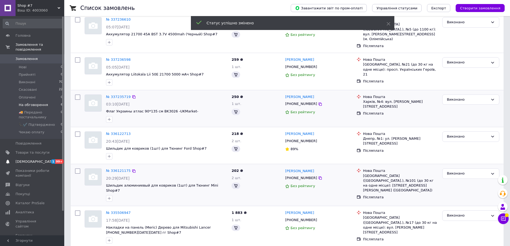
click at [43, 159] on span "[DEMOGRAPHIC_DATA]" at bounding box center [33, 161] width 34 height 5
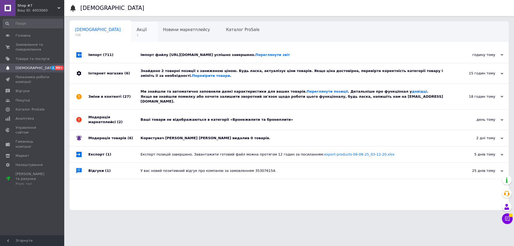
click at [137, 34] on span "1" at bounding box center [142, 35] width 10 height 4
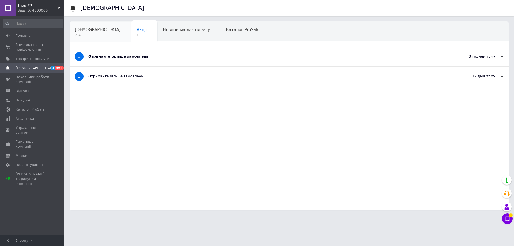
click at [88, 34] on span "734" at bounding box center [98, 35] width 46 height 4
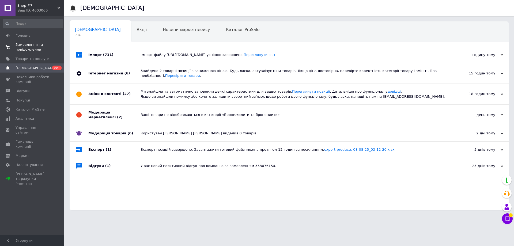
click at [22, 44] on span "Замовлення та повідомлення" at bounding box center [33, 47] width 34 height 10
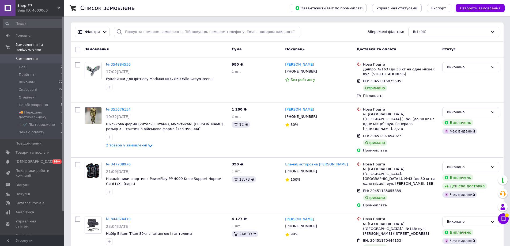
click at [50, 12] on div "Ваш ID: 4003060" at bounding box center [40, 10] width 47 height 5
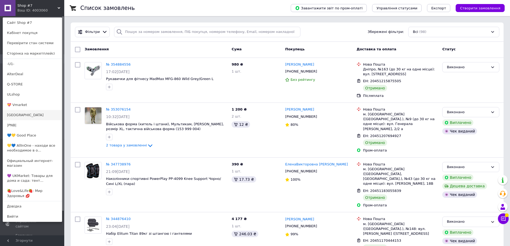
click at [27, 114] on link "[GEOGRAPHIC_DATA]" at bounding box center [32, 115] width 59 height 10
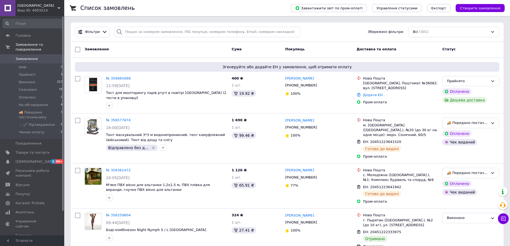
click at [21, 72] on span "Прийняті" at bounding box center [27, 74] width 17 height 5
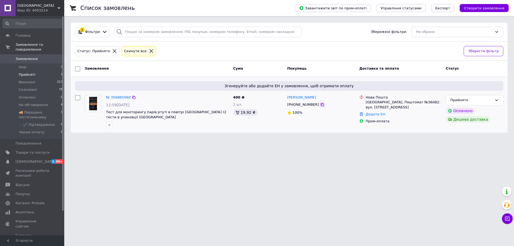
click at [320, 105] on icon at bounding box center [322, 104] width 4 height 4
click at [138, 139] on html "BRASIL Ваш ID: 4003214 Сайт BRASIL Кабінет покупця Перевірити стан системи Стор…" at bounding box center [257, 69] width 514 height 139
click at [166, 139] on html "BRASIL Ваш ID: 4003214 Сайт BRASIL Кабінет покупця Перевірити стан системи Стор…" at bounding box center [257, 69] width 514 height 139
click at [456, 103] on div "Прийнято" at bounding box center [471, 100] width 42 height 6
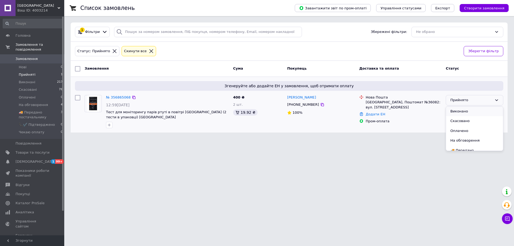
scroll to position [24, 0]
click at [463, 137] on li "📞✔️ Підтверджено" at bounding box center [474, 142] width 57 height 10
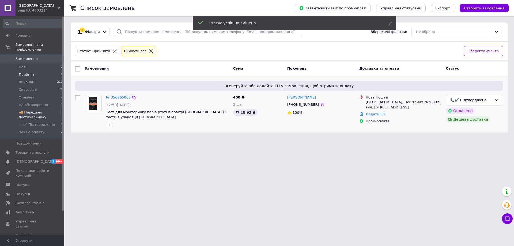
click at [52, 110] on span "🚚 Передано постачальнику" at bounding box center [40, 115] width 42 height 10
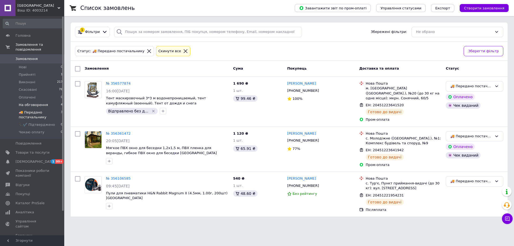
click at [51, 101] on li "На обговорення 4" at bounding box center [33, 104] width 66 height 7
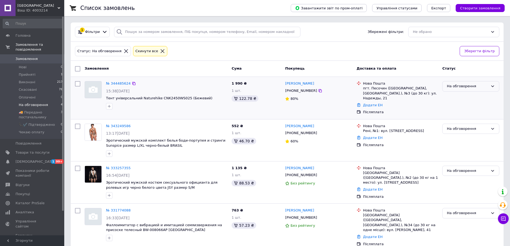
click at [451, 88] on div "На обговорення" at bounding box center [467, 86] width 41 height 6
click at [451, 106] on li "Виконано" at bounding box center [470, 107] width 56 height 10
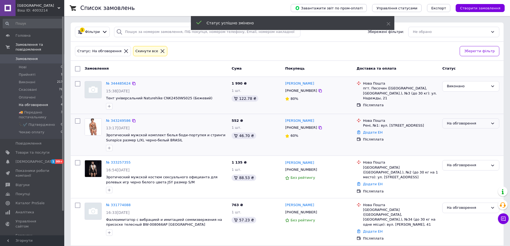
click at [449, 122] on div "На обговорення" at bounding box center [467, 124] width 41 height 6
click at [450, 141] on li "Виконано" at bounding box center [470, 144] width 56 height 10
click at [450, 164] on div "На обговорення" at bounding box center [467, 165] width 41 height 6
click at [451, 185] on li "Виконано" at bounding box center [470, 186] width 56 height 10
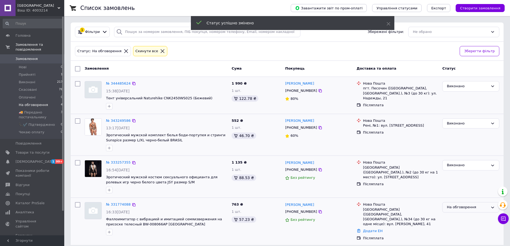
click at [450, 206] on div "На обговорення" at bounding box center [467, 207] width 41 height 6
click at [451, 227] on li "Виконано" at bounding box center [470, 228] width 56 height 10
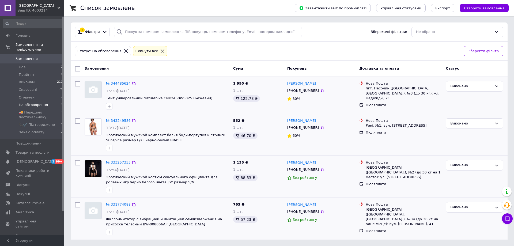
click at [56, 6] on span "[GEOGRAPHIC_DATA]" at bounding box center [37, 5] width 40 height 5
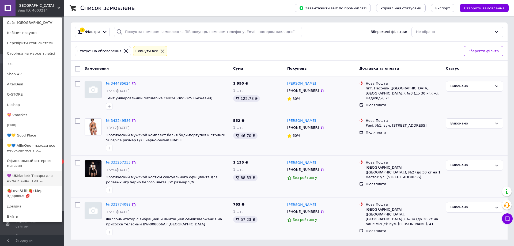
click at [21, 172] on link "💜 UKMarket: Товары для дома и сада: тент..." at bounding box center [32, 178] width 59 height 15
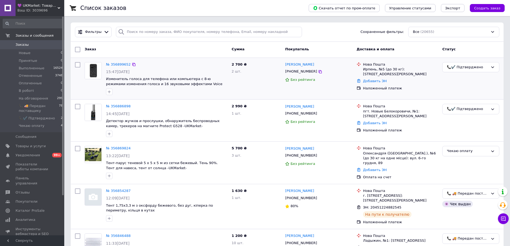
scroll to position [54, 0]
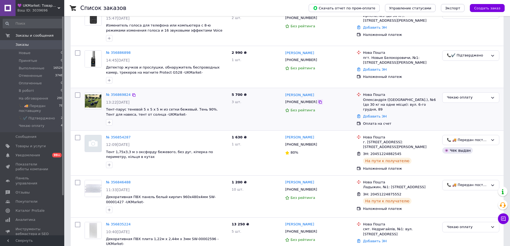
click at [318, 102] on icon at bounding box center [320, 102] width 4 height 4
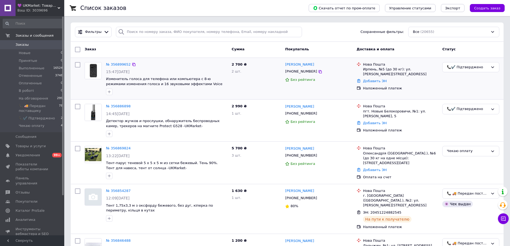
click at [261, 72] on div "2 шт." at bounding box center [255, 71] width 49 height 5
click at [29, 7] on span "💜 UKMarket: Товары для дома и сада: тенты, шторы, мягкие окна, мебель. Товары д…" at bounding box center [37, 5] width 40 height 5
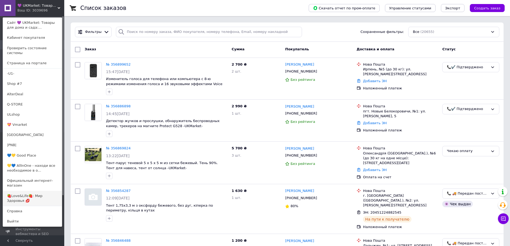
click at [20, 191] on link "🍓Love&Life🍓: Мир Здоровья 💋" at bounding box center [32, 198] width 59 height 15
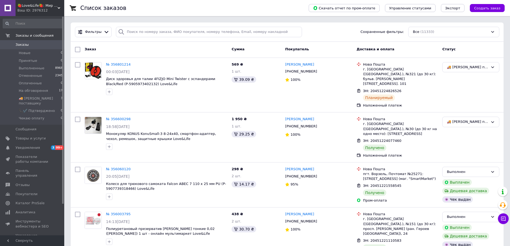
click at [25, 5] on span "🍓Love&Life🍓: Мир Здоровья 💋" at bounding box center [37, 5] width 40 height 5
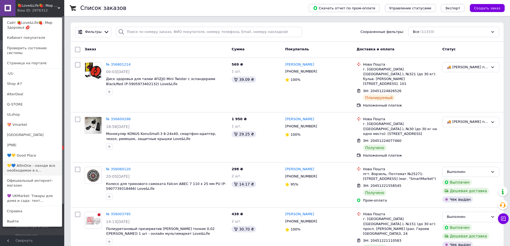
click at [23, 161] on link "💛💙 AllInOne - находи все необходимое в о..." at bounding box center [32, 168] width 59 height 15
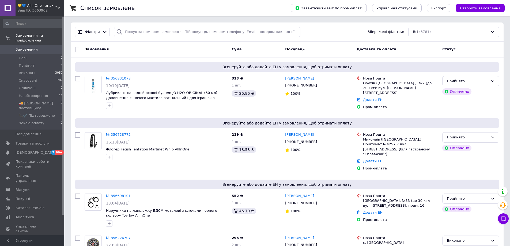
click at [38, 12] on div "Ваш ID: 3663902" at bounding box center [40, 10] width 47 height 5
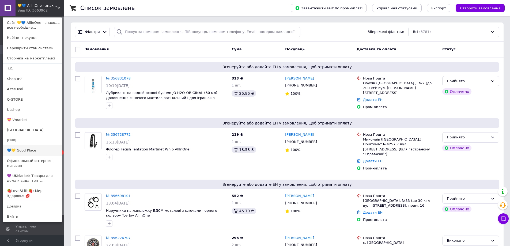
click at [45, 147] on link "💙💛 Good Place" at bounding box center [32, 150] width 59 height 10
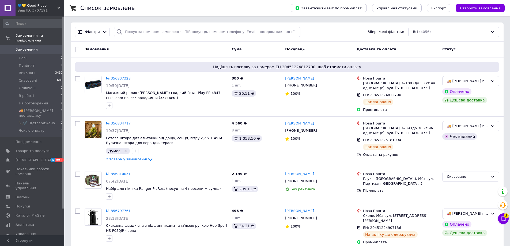
click at [32, 7] on span "💙💛 Good Place" at bounding box center [37, 5] width 40 height 5
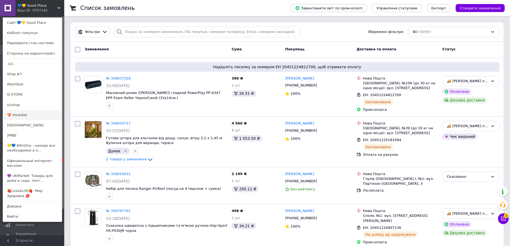
click at [33, 112] on link "💝 Vmarket" at bounding box center [32, 115] width 59 height 10
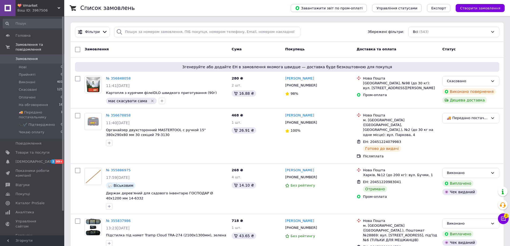
click at [27, 6] on span "💝 Vmarket" at bounding box center [37, 5] width 40 height 5
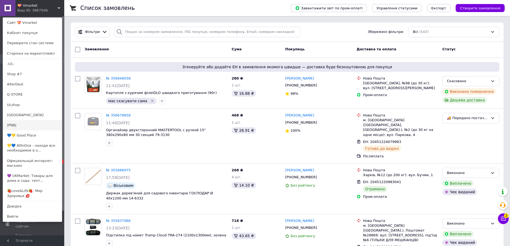
click at [25, 121] on link "|PNB|" at bounding box center [32, 125] width 59 height 10
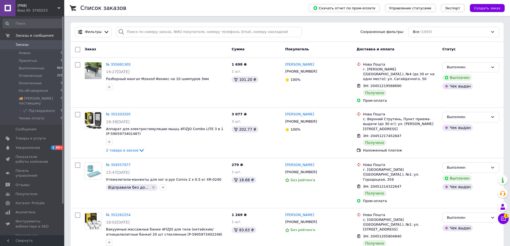
click at [20, 5] on span "|PNB|" at bounding box center [37, 5] width 40 height 5
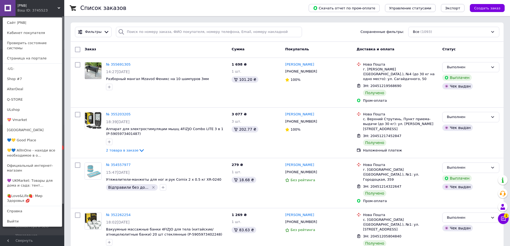
drag, startPoint x: 29, startPoint y: 104, endPoint x: 24, endPoint y: 89, distance: 15.8
click at [29, 105] on link "ULshop" at bounding box center [32, 110] width 59 height 10
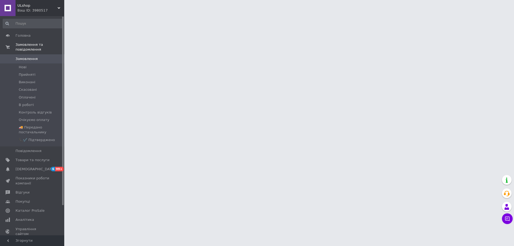
click at [21, 4] on span "ULshop" at bounding box center [37, 5] width 40 height 5
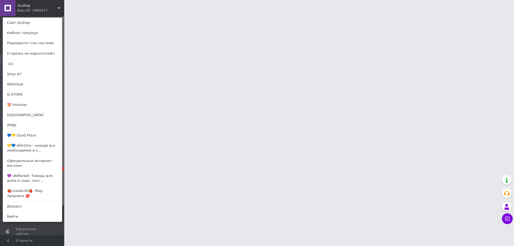
click at [30, 93] on link "Q-STORE" at bounding box center [32, 94] width 59 height 10
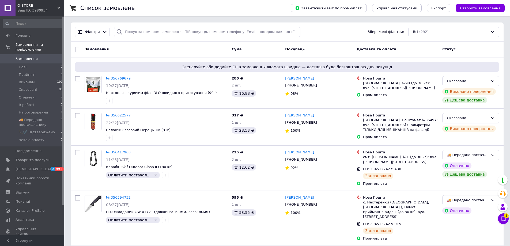
click at [22, 7] on span "Q-STORE" at bounding box center [37, 5] width 40 height 5
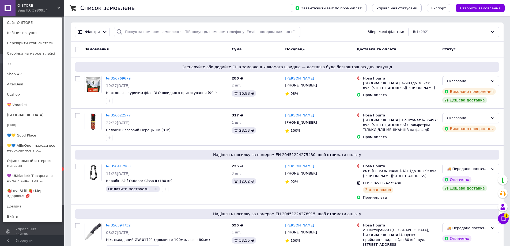
click at [22, 10] on div "Ваш ID: 3980954" at bounding box center [28, 10] width 22 height 5
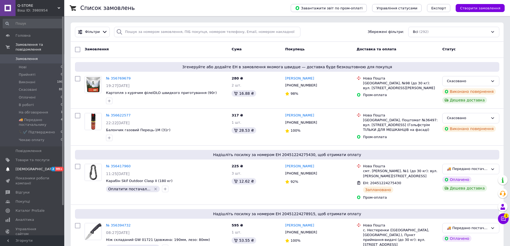
click at [21, 167] on span "[DEMOGRAPHIC_DATA]" at bounding box center [36, 169] width 40 height 5
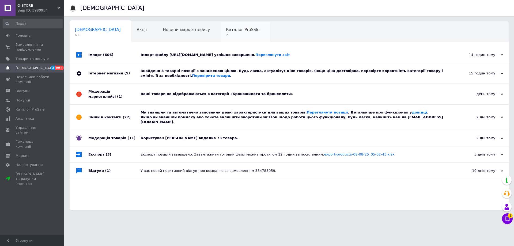
click at [226, 36] on span "2" at bounding box center [242, 35] width 33 height 4
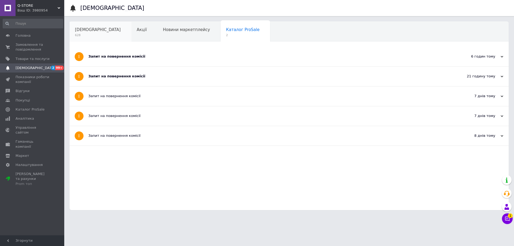
click at [92, 37] on span "628" at bounding box center [98, 35] width 46 height 4
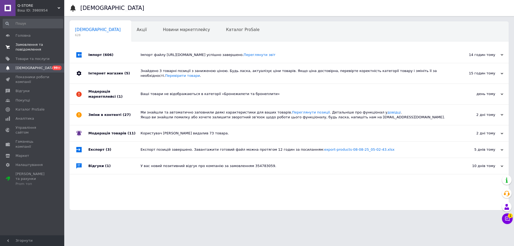
click at [22, 44] on span "Замовлення та повідомлення" at bounding box center [33, 47] width 34 height 10
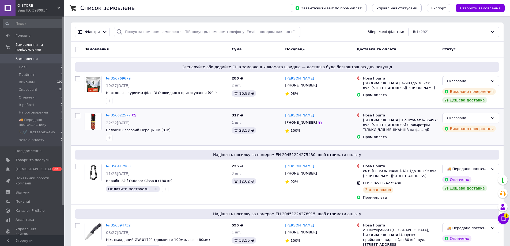
click at [119, 115] on link "№ 356622577" at bounding box center [118, 115] width 25 height 4
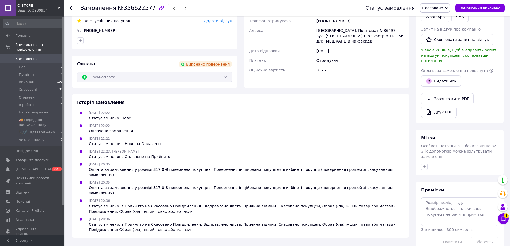
scroll to position [155, 0]
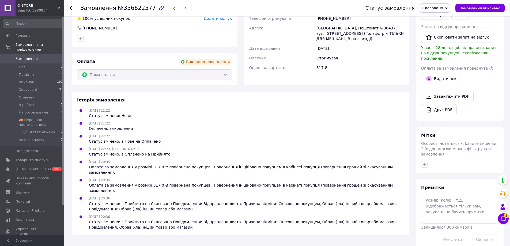
click at [72, 8] on use at bounding box center [72, 8] width 4 height 4
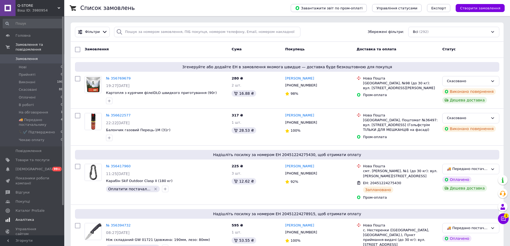
click at [21, 217] on span "Аналітика" at bounding box center [25, 219] width 18 height 5
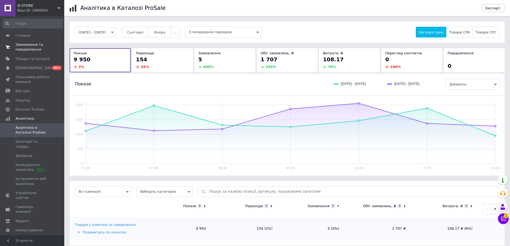
click at [22, 43] on span "Замовлення та повідомлення" at bounding box center [33, 47] width 34 height 10
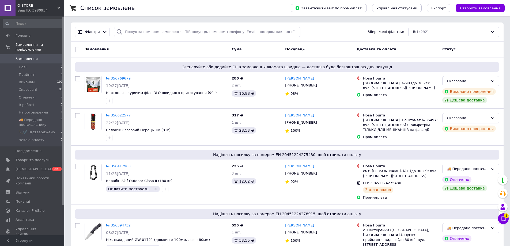
click at [49, 11] on div "Ваш ID: 3980954" at bounding box center [40, 10] width 47 height 5
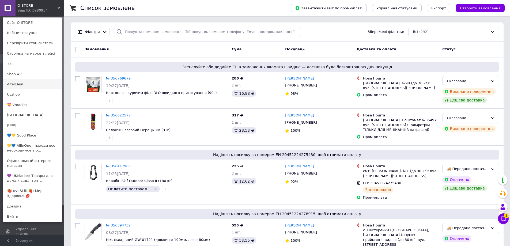
click at [39, 84] on link "AlterDeal" at bounding box center [32, 84] width 59 height 10
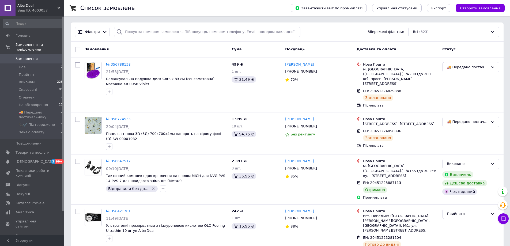
click at [21, 5] on span "AlterDeal" at bounding box center [37, 5] width 40 height 5
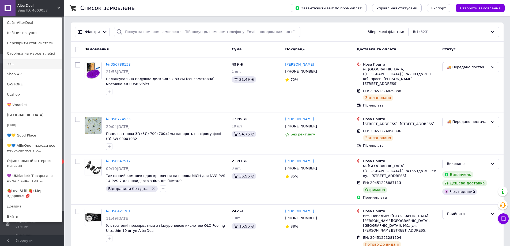
click at [31, 64] on link "-U1-" at bounding box center [32, 64] width 59 height 10
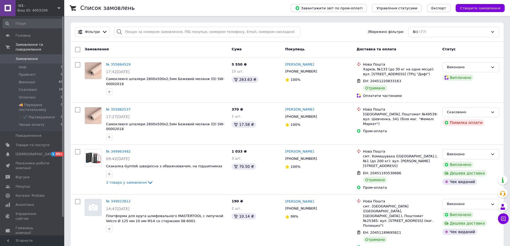
click at [21, 4] on span "-U1-" at bounding box center [37, 5] width 40 height 5
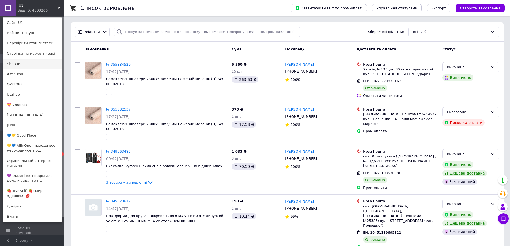
click at [28, 63] on link "Shop #7" at bounding box center [32, 64] width 59 height 10
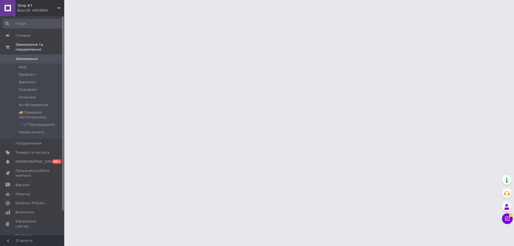
click at [21, 5] on span "Shop #7" at bounding box center [37, 5] width 40 height 5
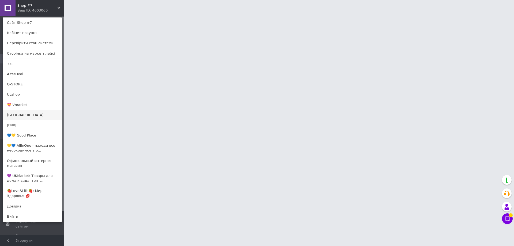
click at [24, 112] on link "[GEOGRAPHIC_DATA]" at bounding box center [32, 115] width 59 height 10
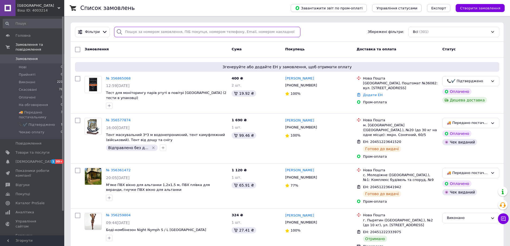
click at [281, 36] on input "search" at bounding box center [207, 32] width 186 height 10
click at [187, 48] on div "Замовлення" at bounding box center [155, 50] width 147 height 10
click at [50, 9] on div "Ваш ID: 4003214" at bounding box center [40, 10] width 47 height 5
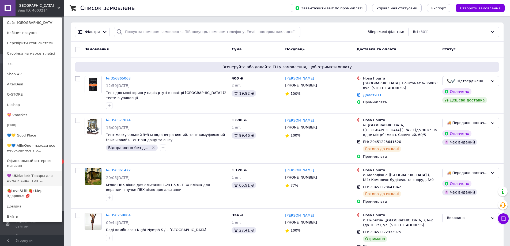
click at [19, 171] on link "💜 UKMarket: Товары для дома и сада: тент..." at bounding box center [32, 178] width 59 height 15
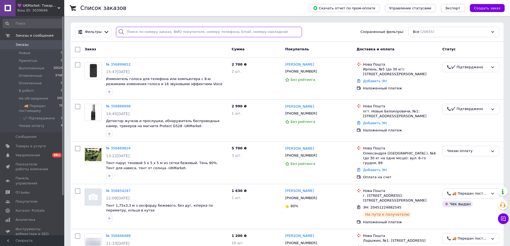
click at [278, 33] on input "search" at bounding box center [209, 32] width 186 height 10
paste input "[PERSON_NAME]"
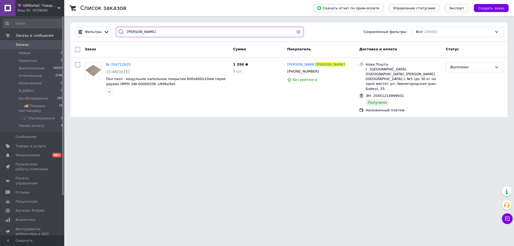
click at [159, 32] on input "[PERSON_NAME]" at bounding box center [210, 32] width 188 height 10
paste input "нович"
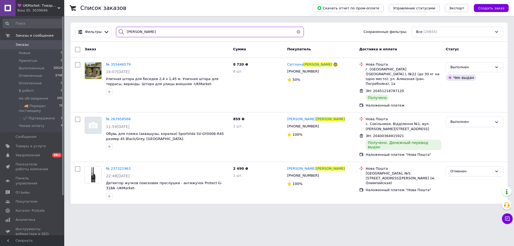
type input "[PERSON_NAME]"
click at [242, 5] on div "Список заказов" at bounding box center [191, 8] width 222 height 16
click at [249, 6] on div "Список заказов" at bounding box center [191, 8] width 222 height 16
click at [172, 2] on div "Список заказов" at bounding box center [191, 8] width 222 height 16
click at [28, 3] on span "💜 UKMarket: Товары для дома и сада: тенты, шторы, мягкие окна, мебель. Товары д…" at bounding box center [37, 5] width 40 height 5
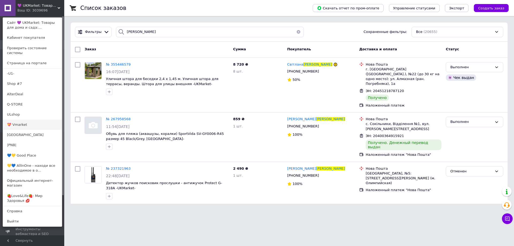
click at [38, 120] on link "💝 Vmarket" at bounding box center [32, 125] width 59 height 10
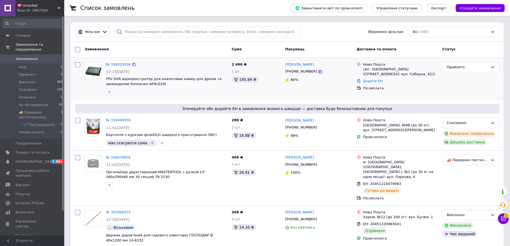
click at [318, 72] on icon at bounding box center [320, 72] width 4 height 4
click at [157, 65] on div "№ 356915938" at bounding box center [166, 65] width 122 height 6
click at [55, 10] on div "Ваш ID: 3967506" at bounding box center [40, 10] width 47 height 5
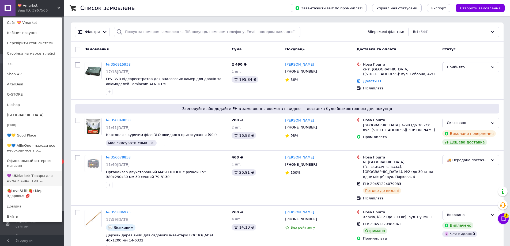
click at [21, 171] on link "💜 UKMarket: Товары для дома и сада: тент..." at bounding box center [32, 178] width 59 height 15
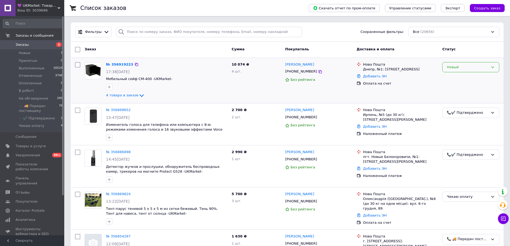
click at [453, 70] on div "Новый" at bounding box center [470, 67] width 57 height 10
click at [451, 79] on li "Принят" at bounding box center [470, 78] width 56 height 10
click at [451, 69] on div "Принят" at bounding box center [467, 67] width 41 height 6
click at [456, 84] on li "На обговорення" at bounding box center [470, 83] width 56 height 10
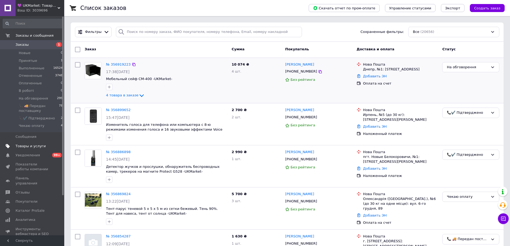
click at [21, 145] on span "Товары и услуги" at bounding box center [31, 146] width 30 height 5
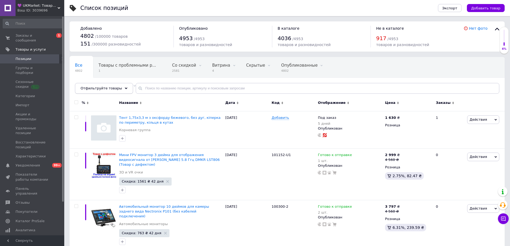
click at [85, 92] on div "Отфильтруйте товары" at bounding box center [104, 88] width 58 height 11
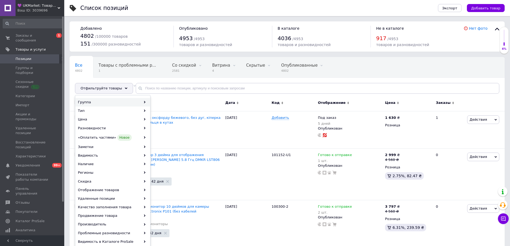
click at [100, 101] on div "Группа" at bounding box center [112, 102] width 74 height 9
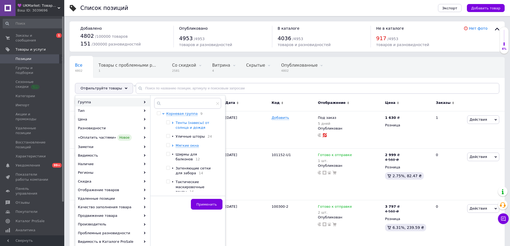
click at [181, 123] on span "Тенты (навесы) от солнца и дождя" at bounding box center [193, 125] width 34 height 9
click at [176, 138] on input "checkbox" at bounding box center [177, 135] width 3 height 3
checkbox input "true"
click at [177, 165] on input "checkbox" at bounding box center [177, 163] width 3 height 3
checkbox input "true"
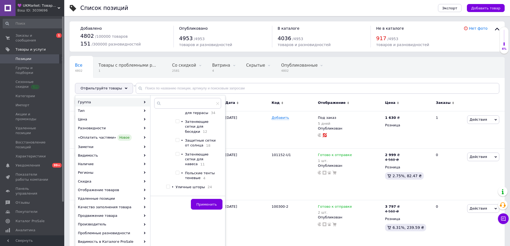
scroll to position [107, 0]
click at [176, 153] on input "checkbox" at bounding box center [177, 153] width 3 height 3
checkbox input "true"
click at [203, 203] on span "Применить" at bounding box center [206, 204] width 20 height 4
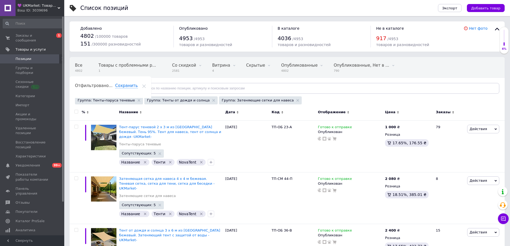
click at [75, 113] on input "checkbox" at bounding box center [75, 111] width 3 height 3
checkbox input "true"
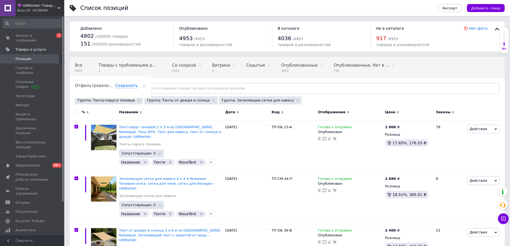
checkbox input "true"
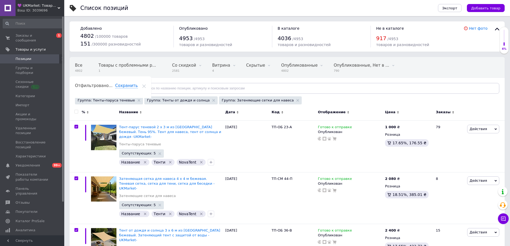
checkbox input "true"
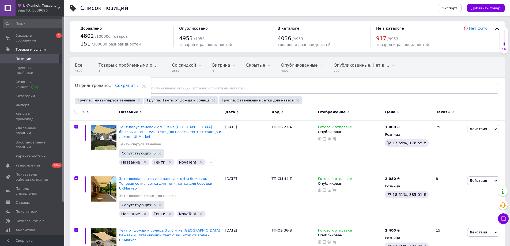
checkbox input "true"
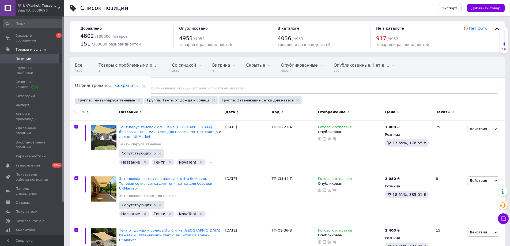
checkbox input "true"
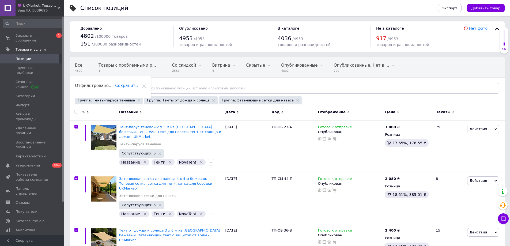
checkbox input "true"
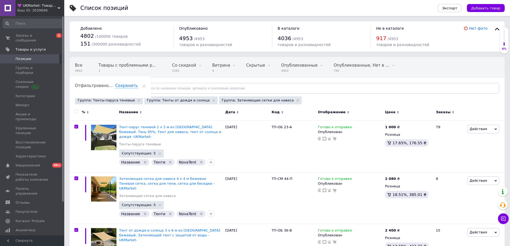
checkbox input "true"
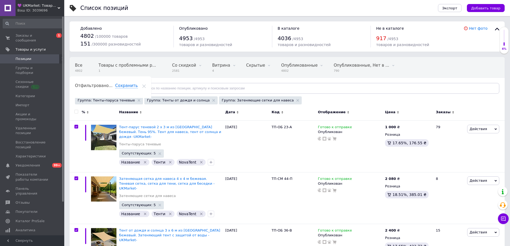
checkbox input "true"
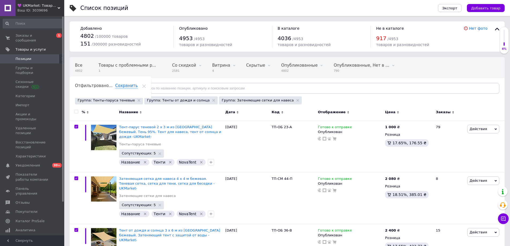
checkbox input "true"
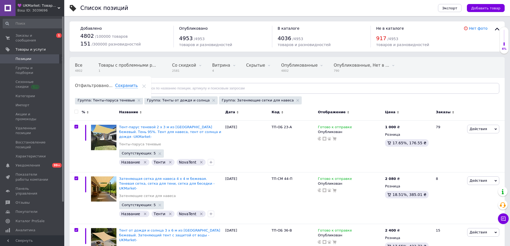
checkbox input "true"
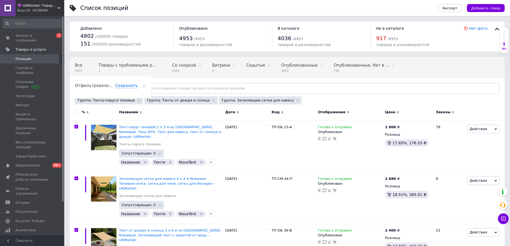
checkbox input "true"
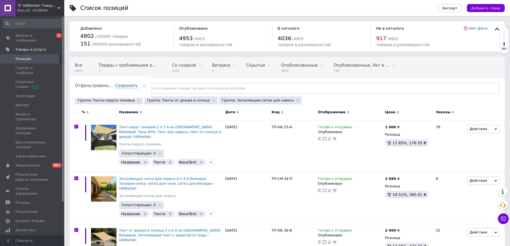
checkbox input "true"
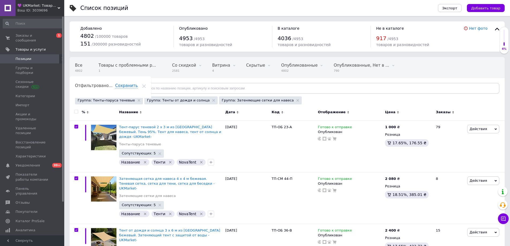
checkbox input "true"
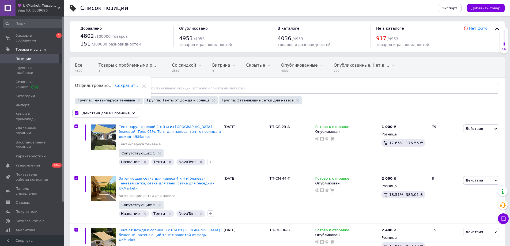
click at [75, 113] on input "checkbox" at bounding box center [76, 113] width 3 height 3
checkbox input "false"
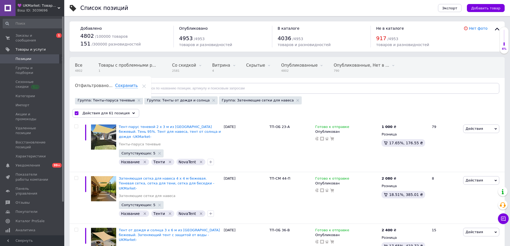
checkbox input "false"
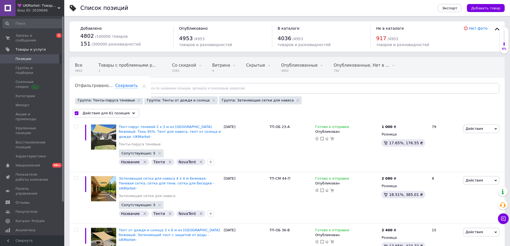
checkbox input "false"
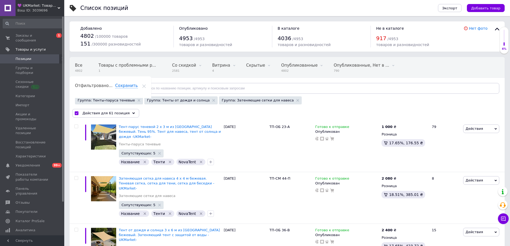
checkbox input "false"
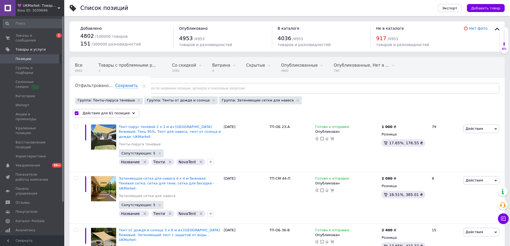
checkbox input "false"
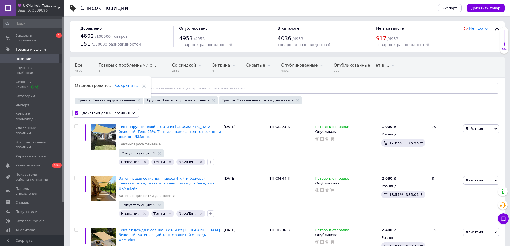
checkbox input "false"
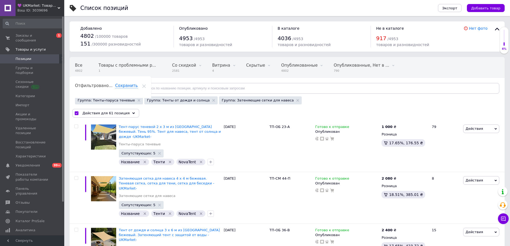
checkbox input "false"
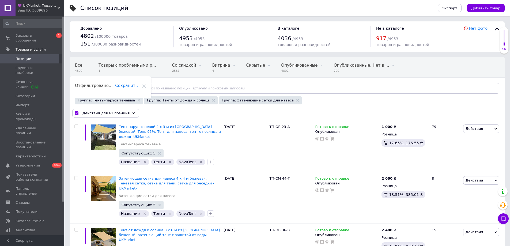
checkbox input "false"
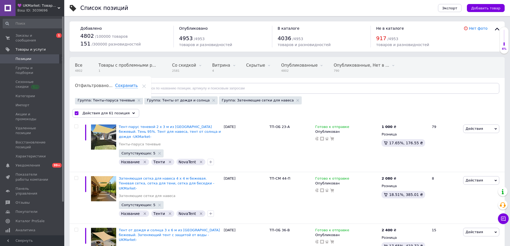
checkbox input "false"
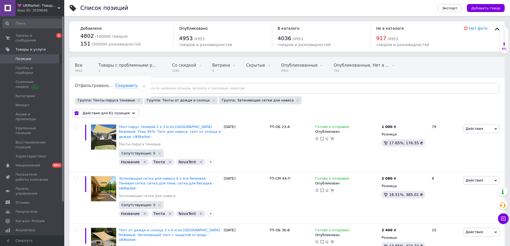
checkbox input "false"
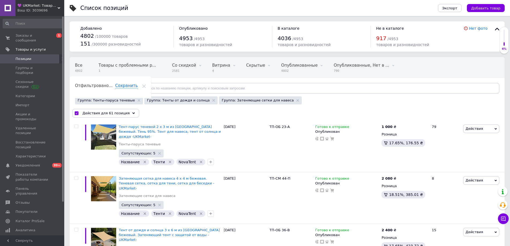
checkbox input "false"
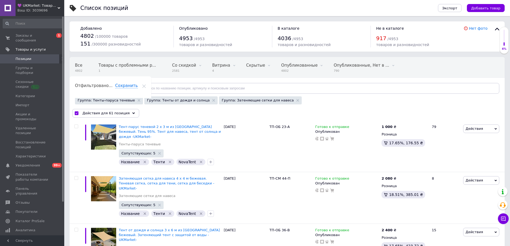
checkbox input "false"
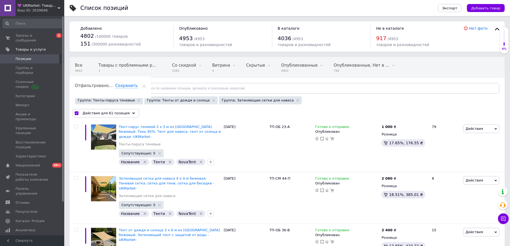
checkbox input "false"
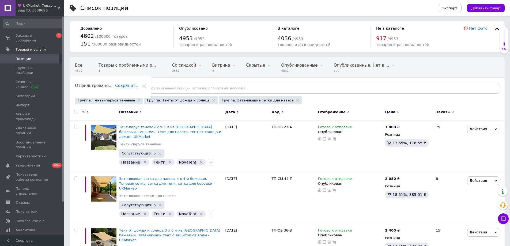
click at [75, 112] on input "checkbox" at bounding box center [75, 111] width 3 height 3
checkbox input "true"
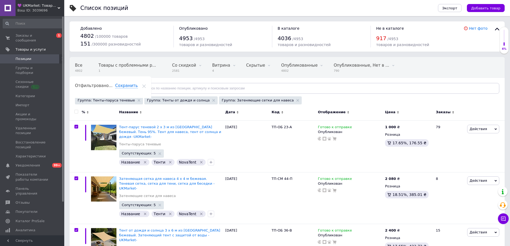
checkbox input "true"
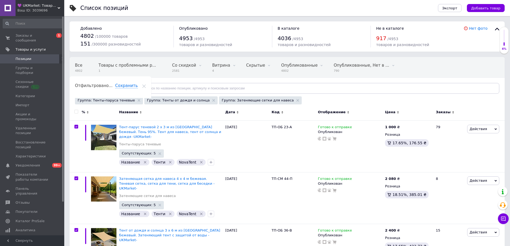
checkbox input "true"
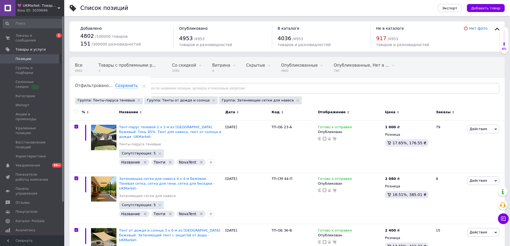
checkbox input "true"
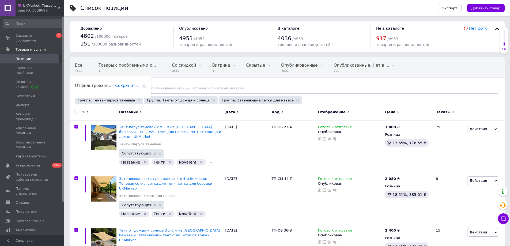
checkbox input "true"
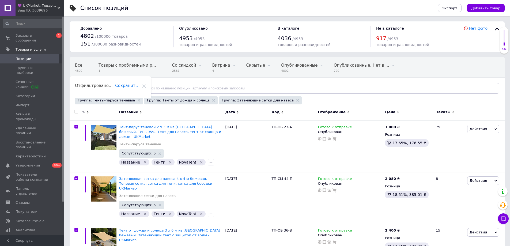
checkbox input "true"
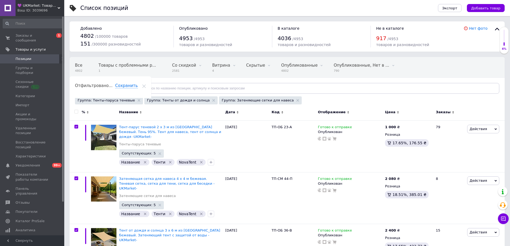
checkbox input "true"
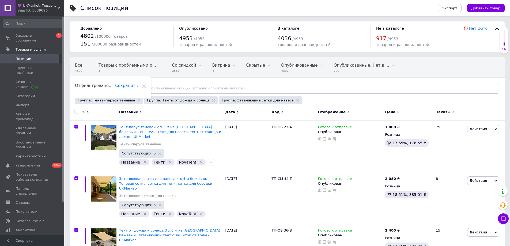
checkbox input "true"
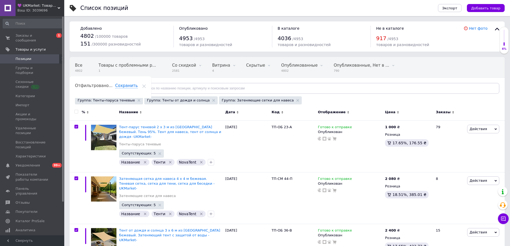
checkbox input "true"
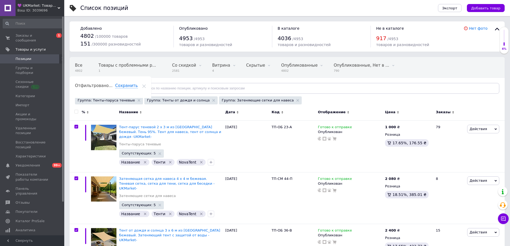
checkbox input "true"
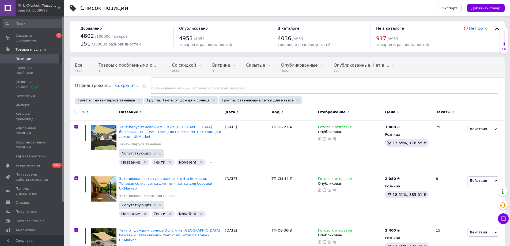
checkbox input "true"
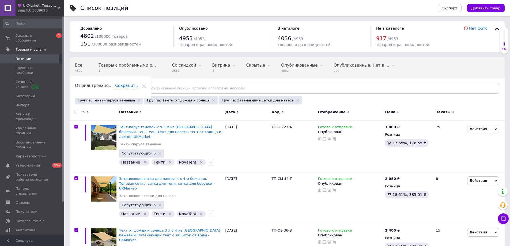
checkbox input "true"
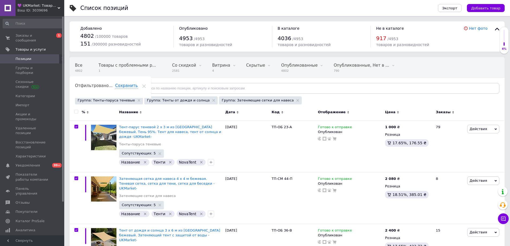
checkbox input "true"
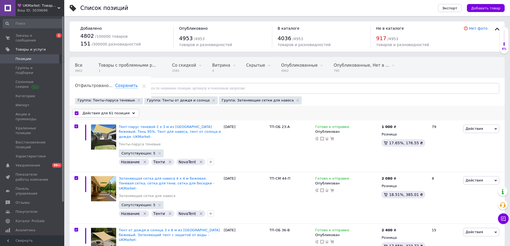
click at [75, 113] on input "checkbox" at bounding box center [76, 113] width 3 height 3
checkbox input "false"
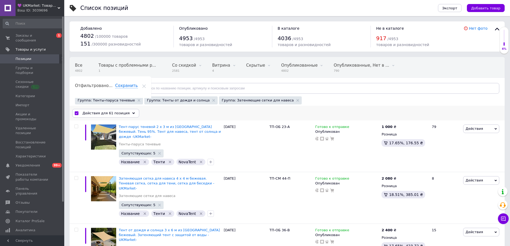
checkbox input "false"
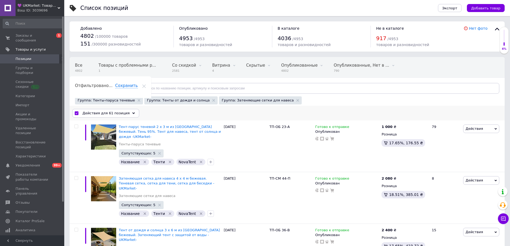
checkbox input "false"
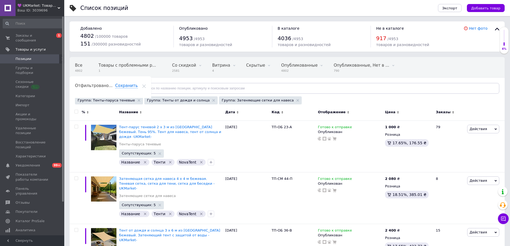
click at [21, 56] on span "Позиции" at bounding box center [24, 58] width 16 height 5
